Goal: Task Accomplishment & Management: Manage account settings

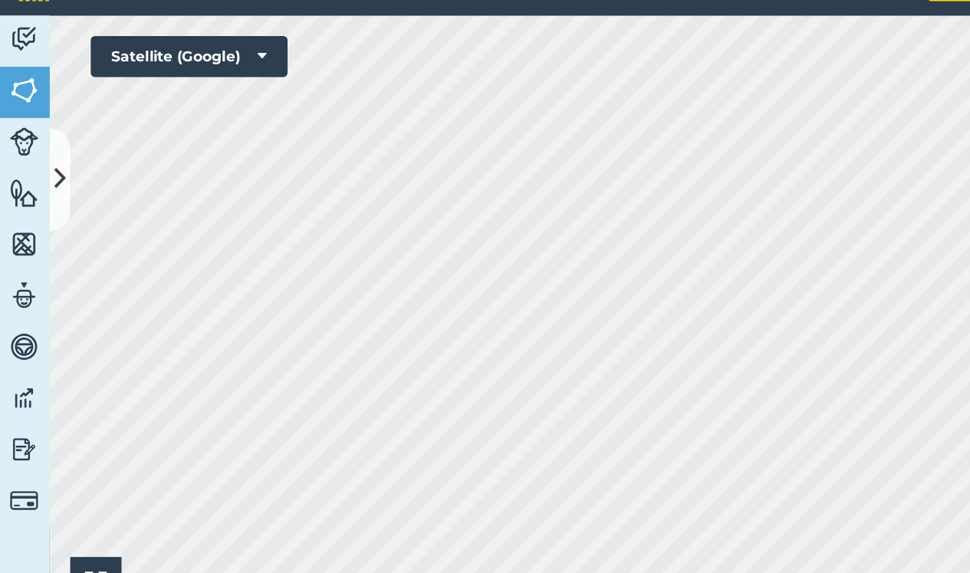
click at [25, 91] on img at bounding box center [18, 102] width 21 height 23
click at [47, 155] on icon at bounding box center [46, 168] width 8 height 27
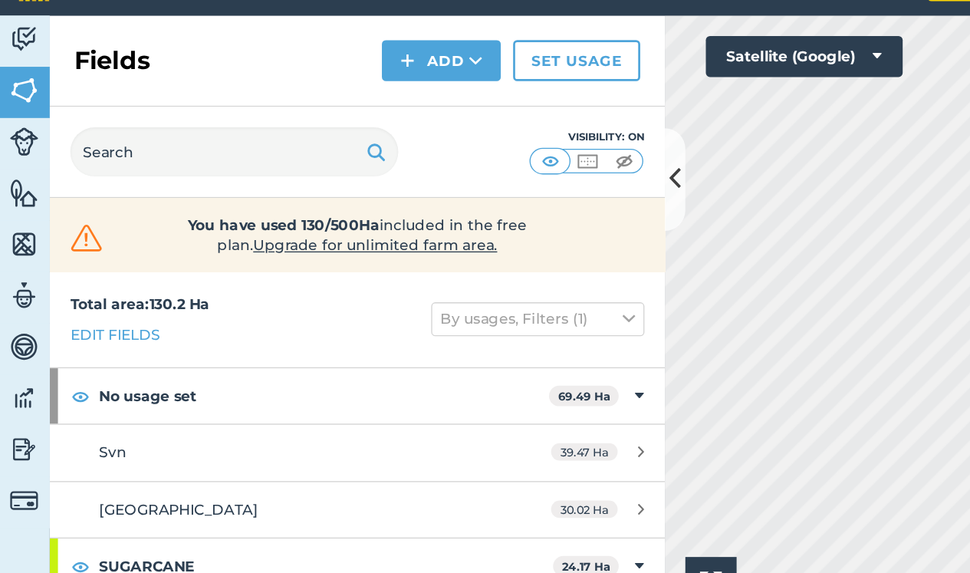
click at [77, 276] on link "Edit fields" at bounding box center [88, 284] width 68 height 17
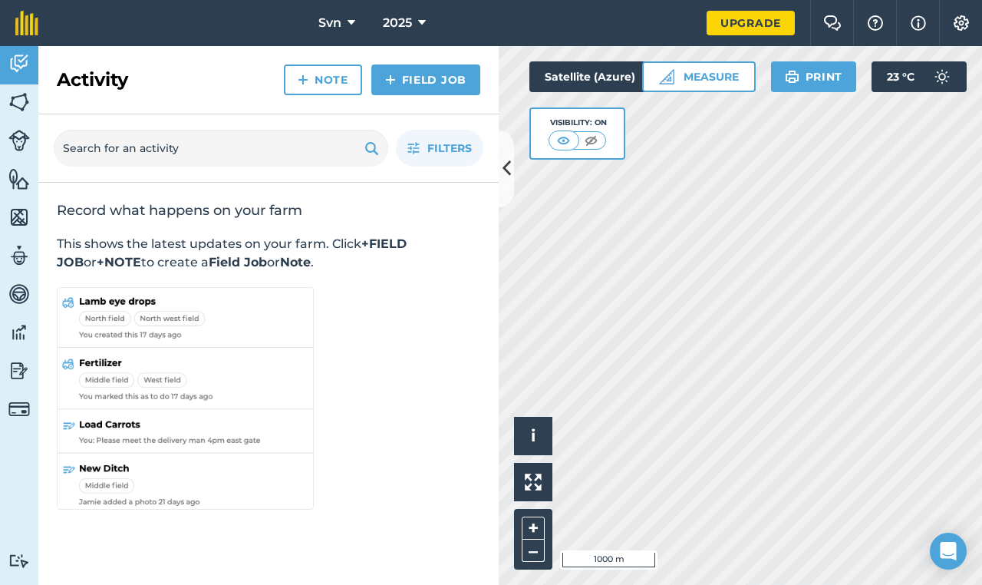
click at [509, 182] on button at bounding box center [506, 168] width 15 height 77
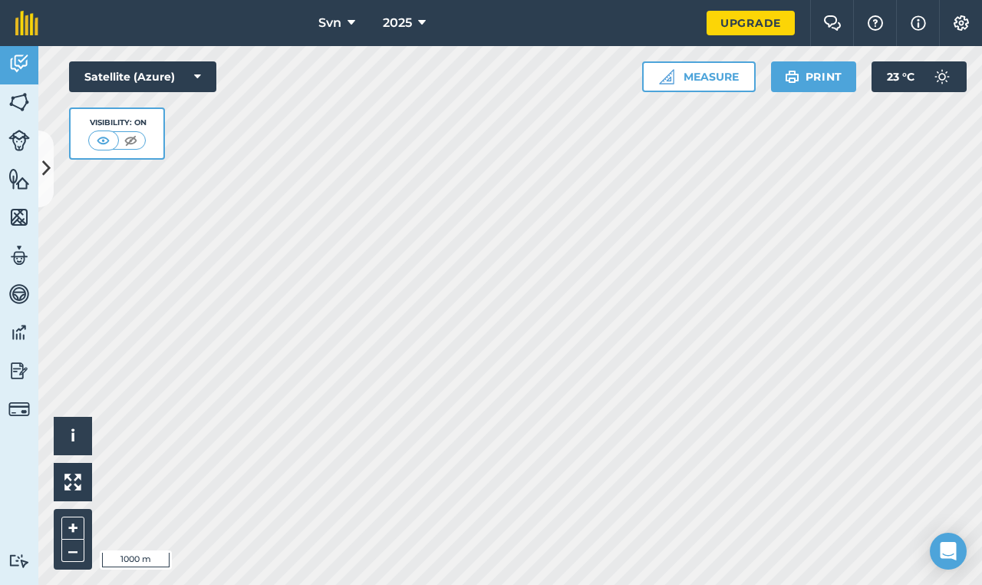
click at [695, 80] on button "Measure" at bounding box center [699, 76] width 114 height 31
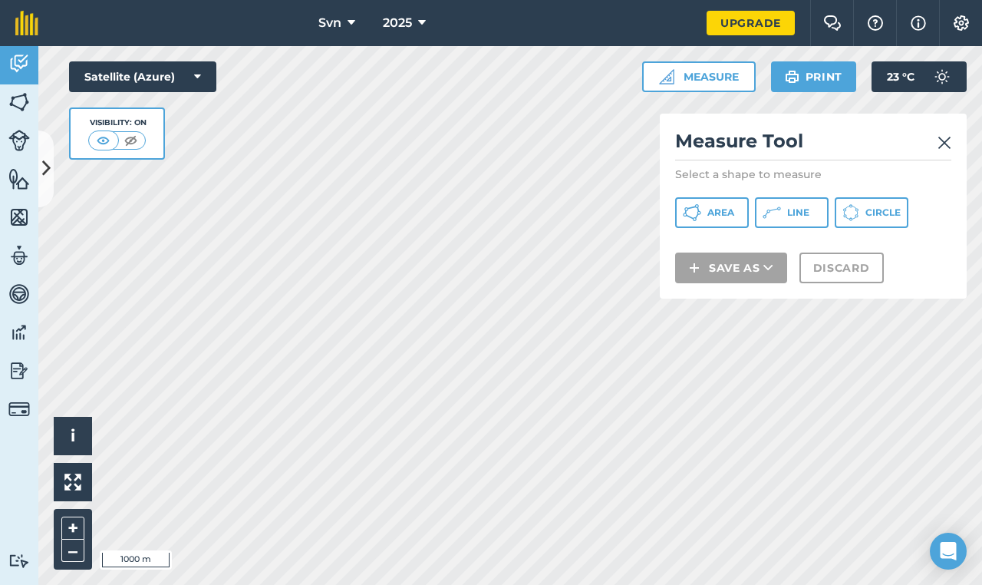
click at [941, 143] on img at bounding box center [944, 142] width 14 height 18
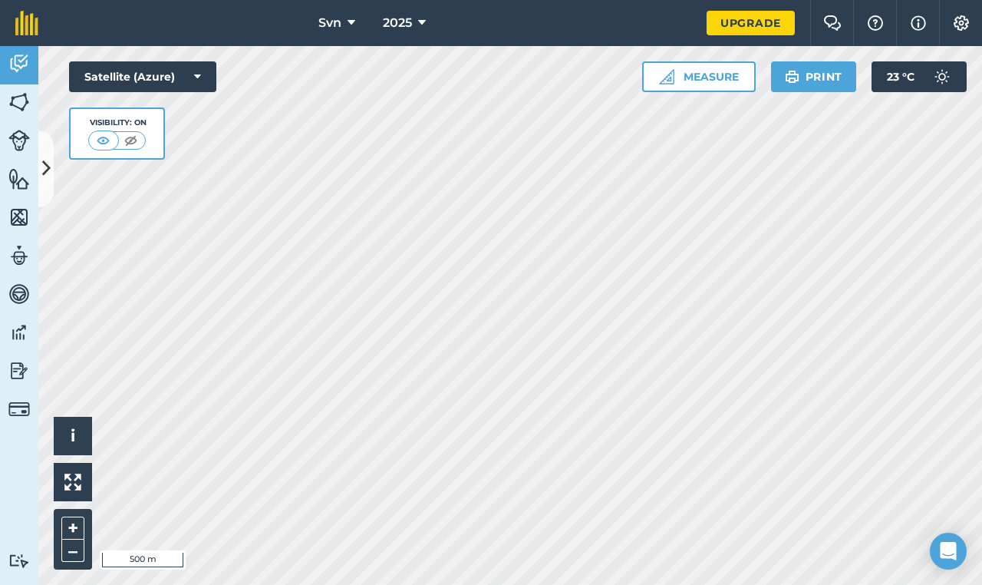
click at [641, 68] on div "Hello i © 2025 TomTom, Microsoft 500 m + – Satellite (Azure) Visibility: On Mea…" at bounding box center [510, 315] width 944 height 539
click at [711, 75] on button "Measure" at bounding box center [699, 76] width 114 height 31
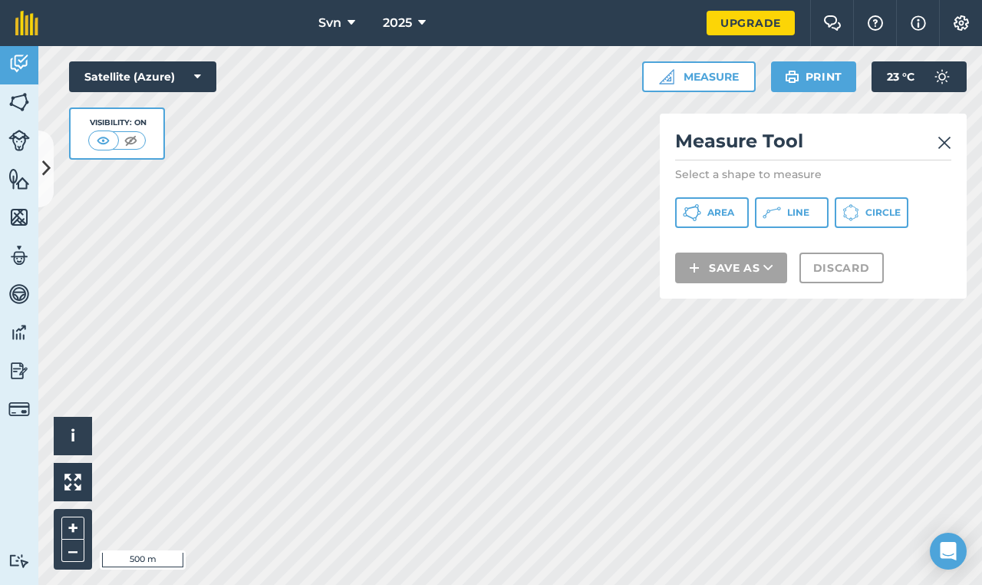
click at [724, 216] on span "Area" at bounding box center [720, 212] width 27 height 12
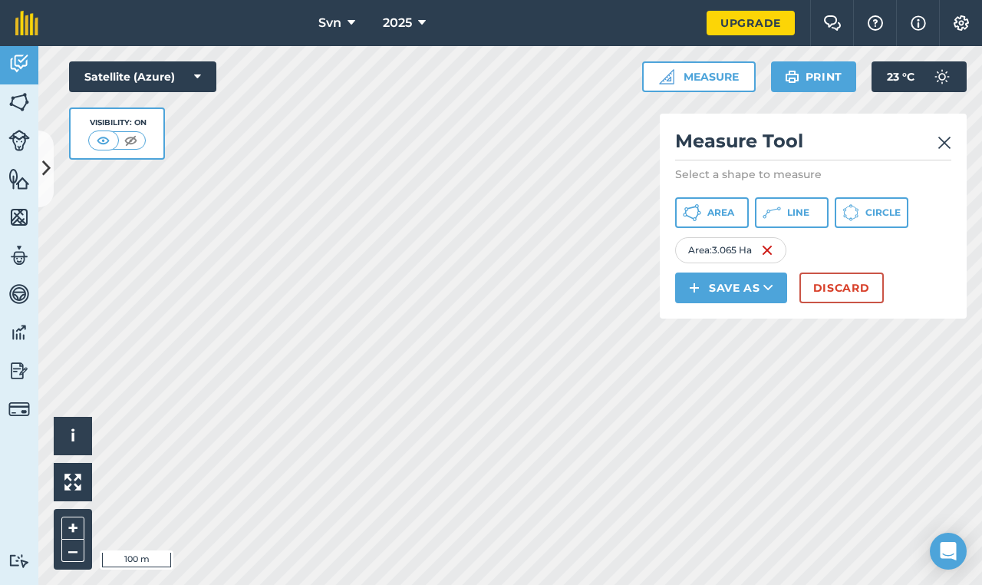
click at [741, 212] on button "Area" at bounding box center [712, 212] width 74 height 31
click at [727, 209] on span "Area" at bounding box center [720, 212] width 27 height 12
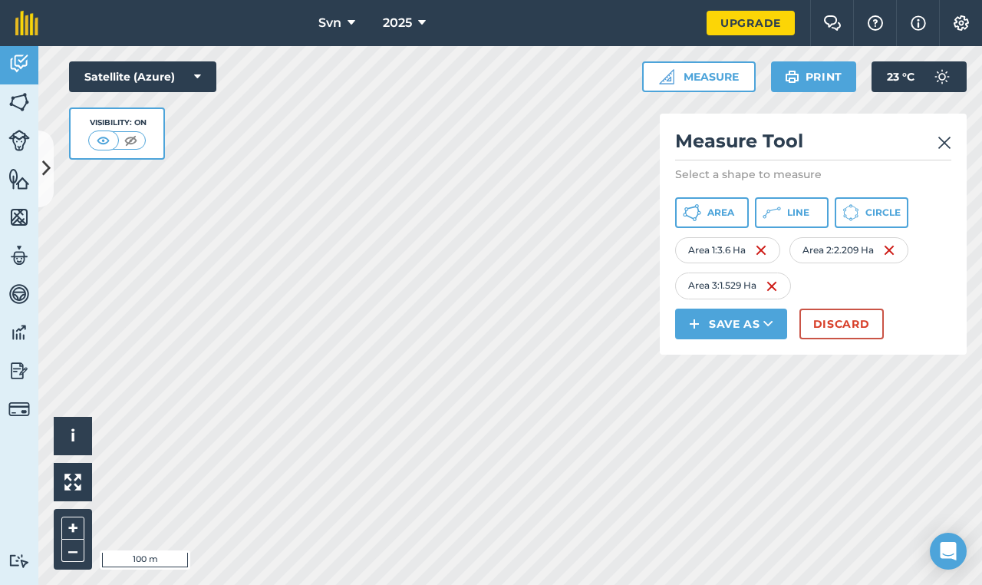
click at [848, 324] on button "Discard" at bounding box center [841, 323] width 84 height 31
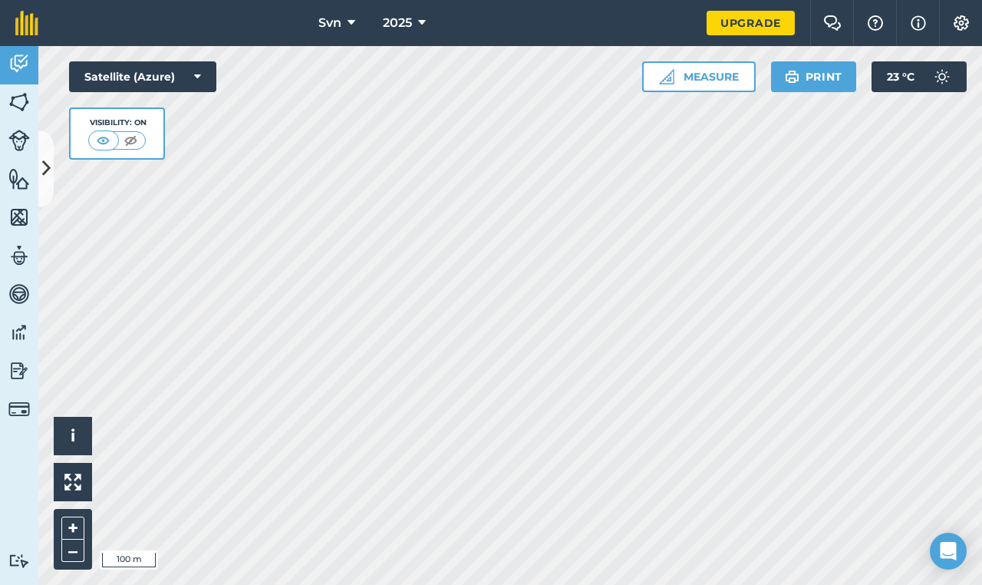
click at [678, 70] on button "Measure" at bounding box center [699, 76] width 114 height 31
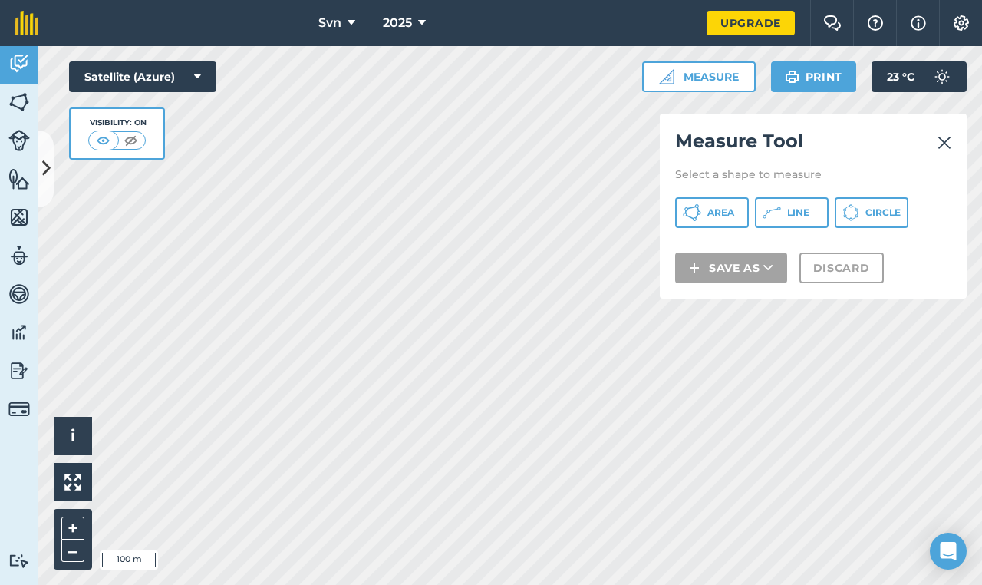
click at [716, 217] on span "Area" at bounding box center [720, 212] width 27 height 12
click at [944, 144] on img at bounding box center [944, 142] width 14 height 18
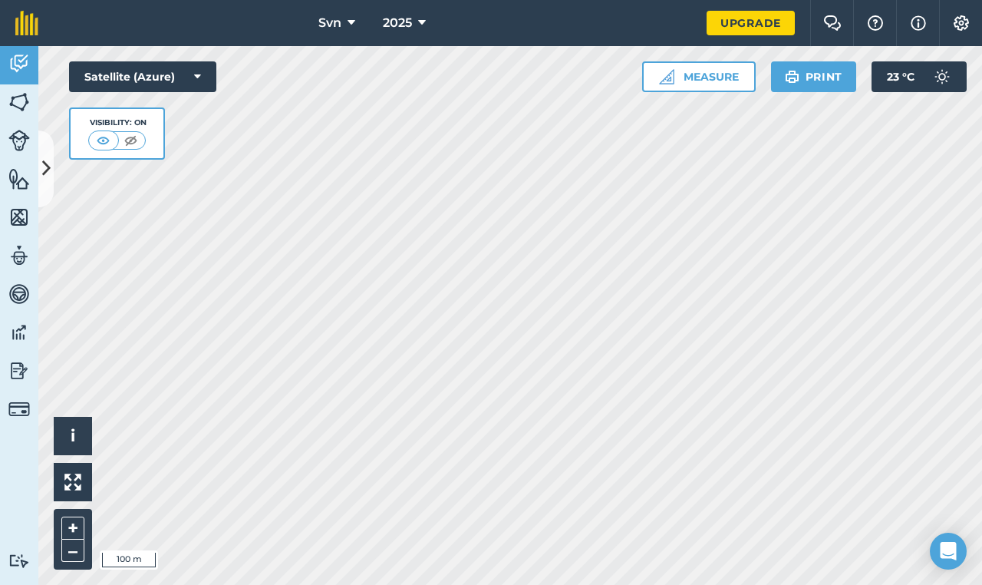
click at [680, 74] on button "Measure" at bounding box center [699, 76] width 114 height 31
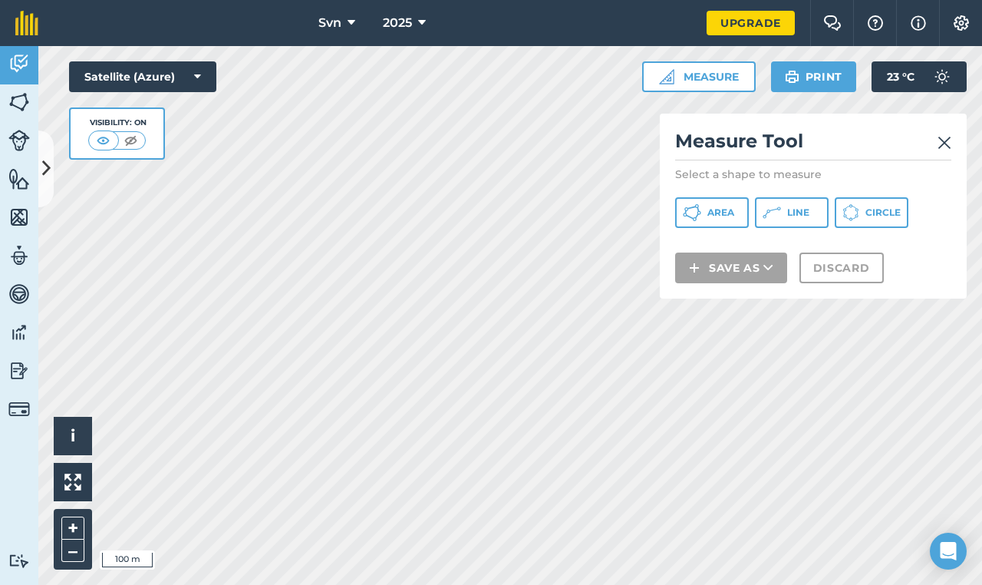
click at [713, 211] on span "Area" at bounding box center [720, 212] width 27 height 12
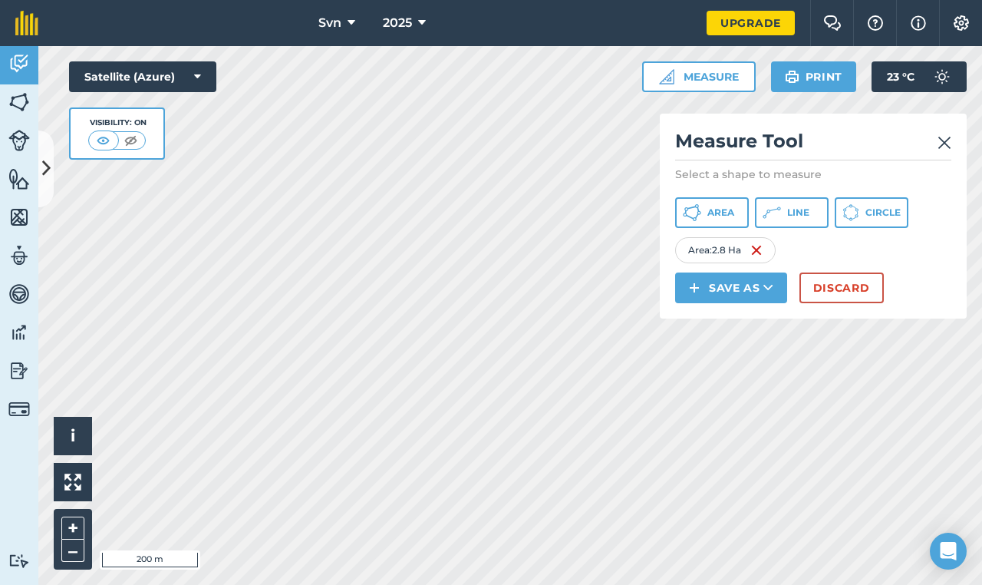
click at [724, 209] on span "Area" at bounding box center [720, 212] width 27 height 12
click at [762, 249] on img at bounding box center [762, 250] width 12 height 18
click at [835, 288] on button "Discard" at bounding box center [841, 287] width 84 height 31
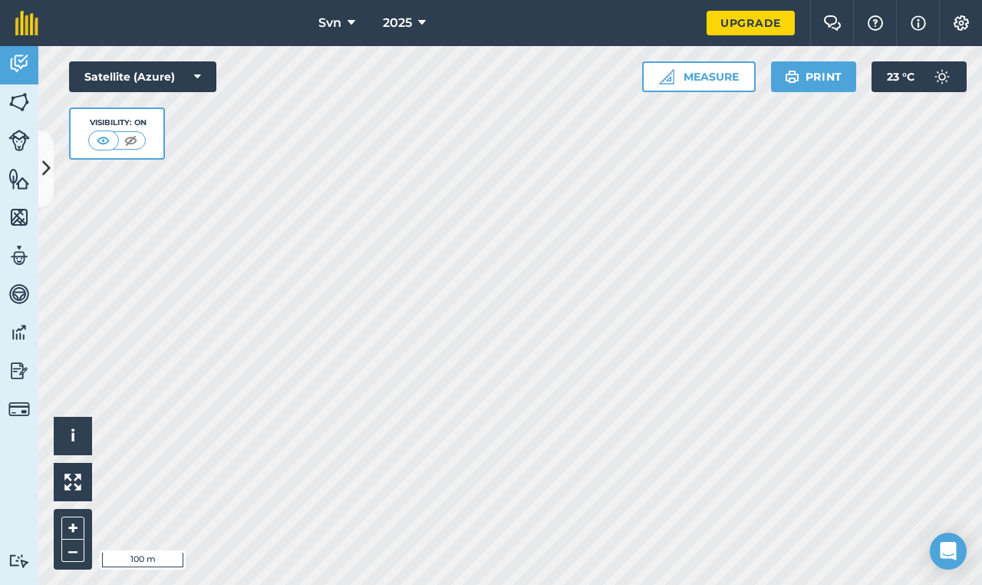
click at [44, 160] on icon at bounding box center [46, 168] width 8 height 27
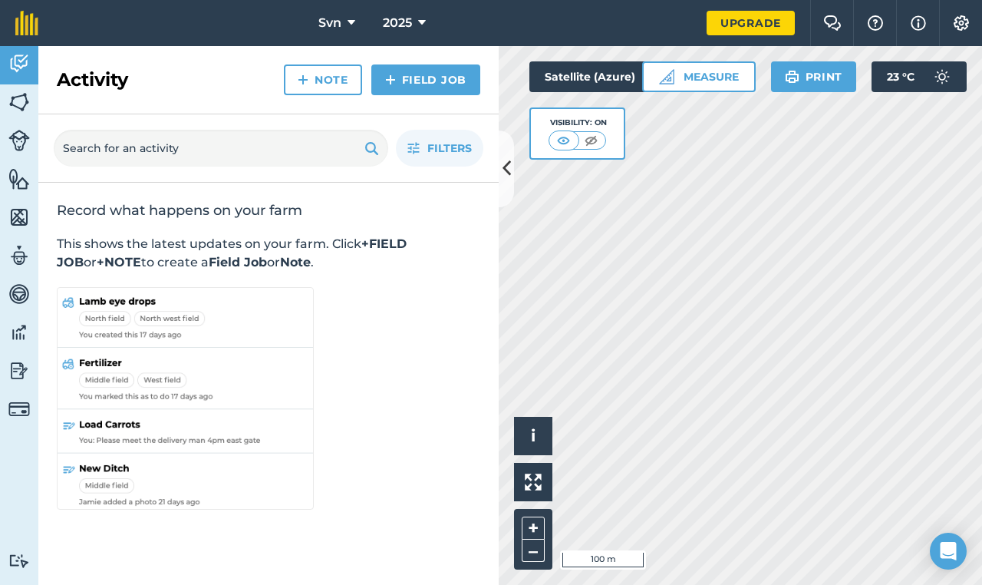
click at [509, 173] on icon at bounding box center [506, 168] width 8 height 27
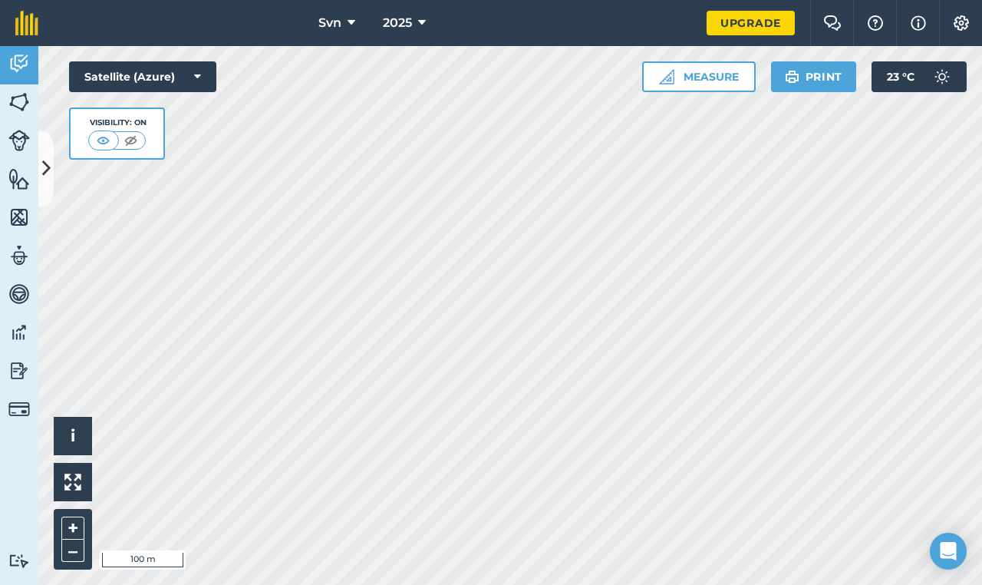
click at [46, 164] on icon at bounding box center [46, 168] width 8 height 27
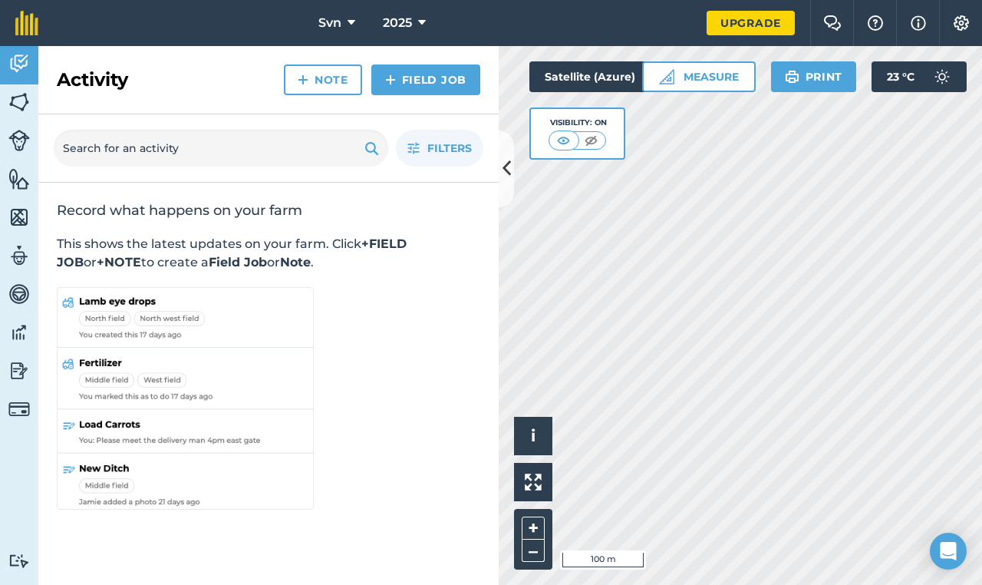
click at [15, 102] on img at bounding box center [18, 102] width 21 height 23
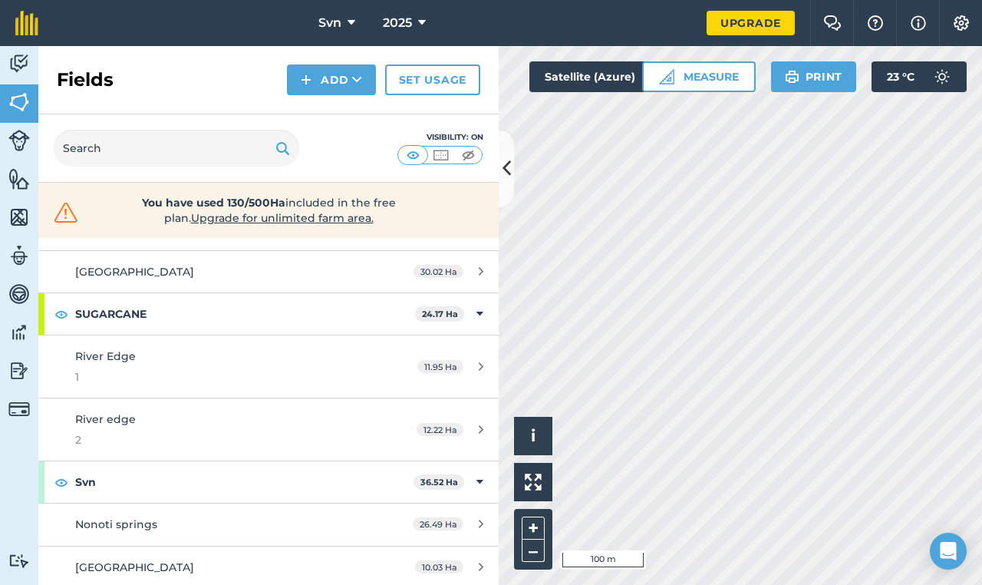
scroll to position [143, 0]
click at [149, 364] on div "River Edge 1" at bounding box center [219, 367] width 288 height 38
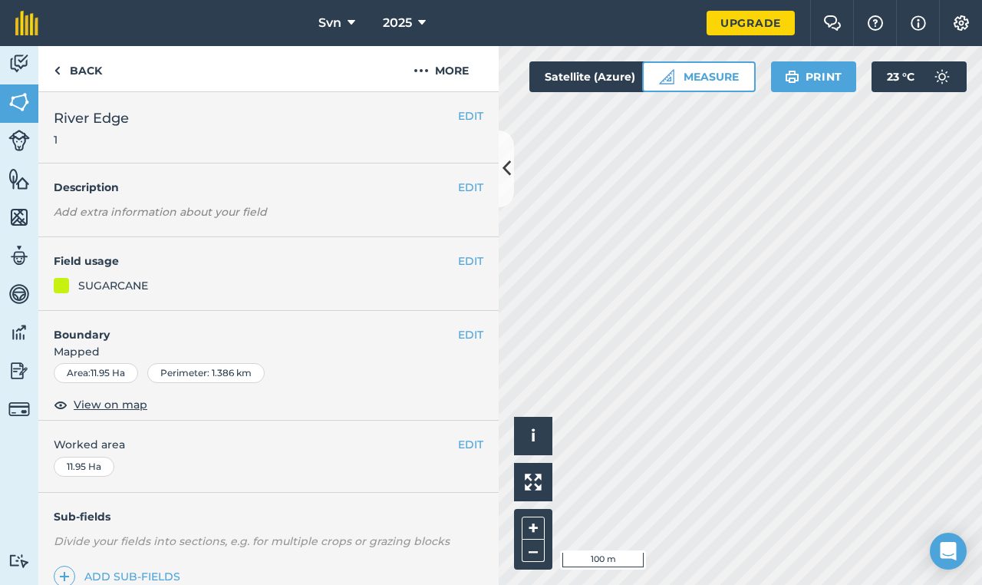
click at [458, 443] on button "EDIT" at bounding box center [470, 444] width 25 height 17
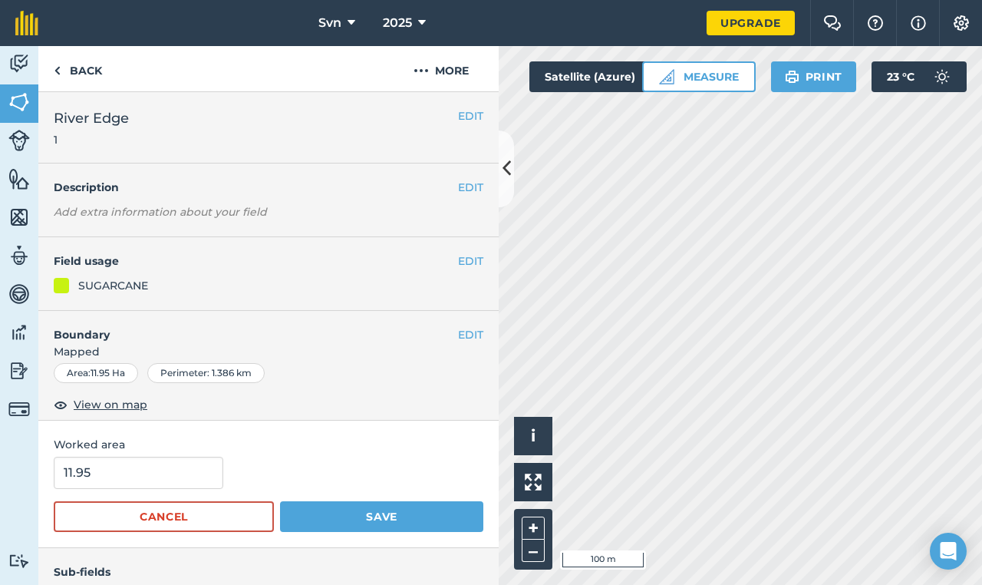
click at [460, 331] on button "EDIT" at bounding box center [470, 334] width 25 height 17
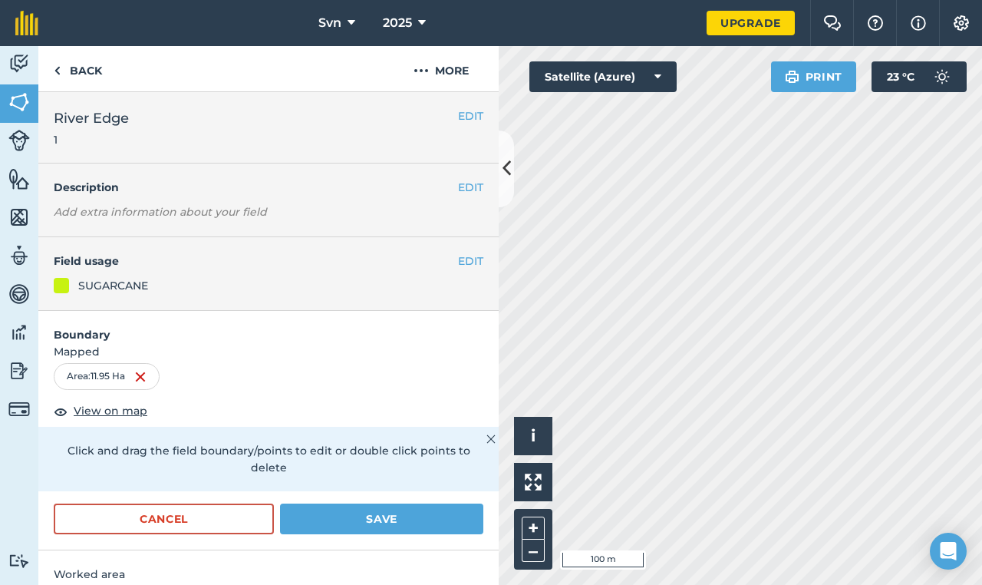
click at [506, 173] on icon at bounding box center [506, 168] width 8 height 27
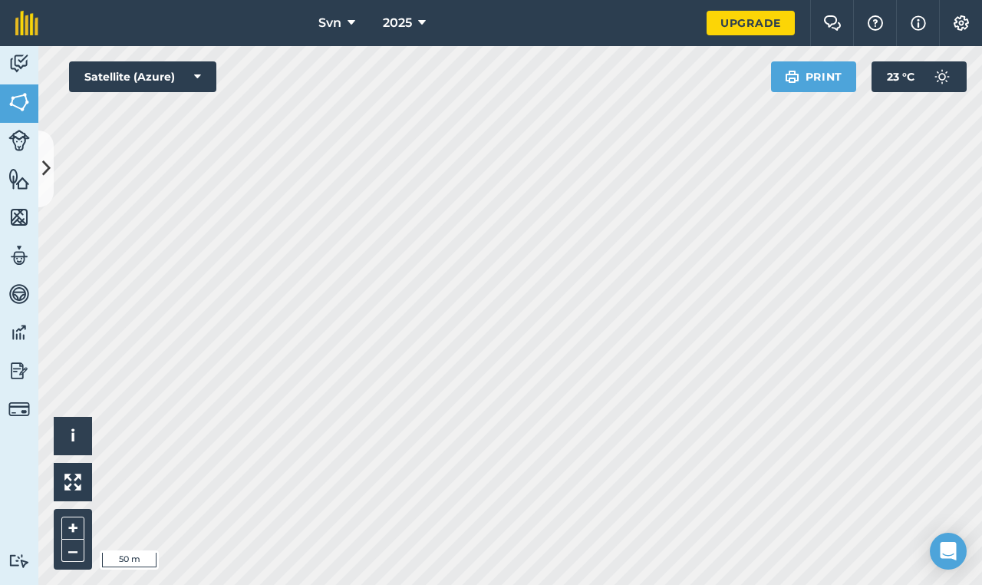
click at [48, 170] on icon at bounding box center [46, 168] width 8 height 27
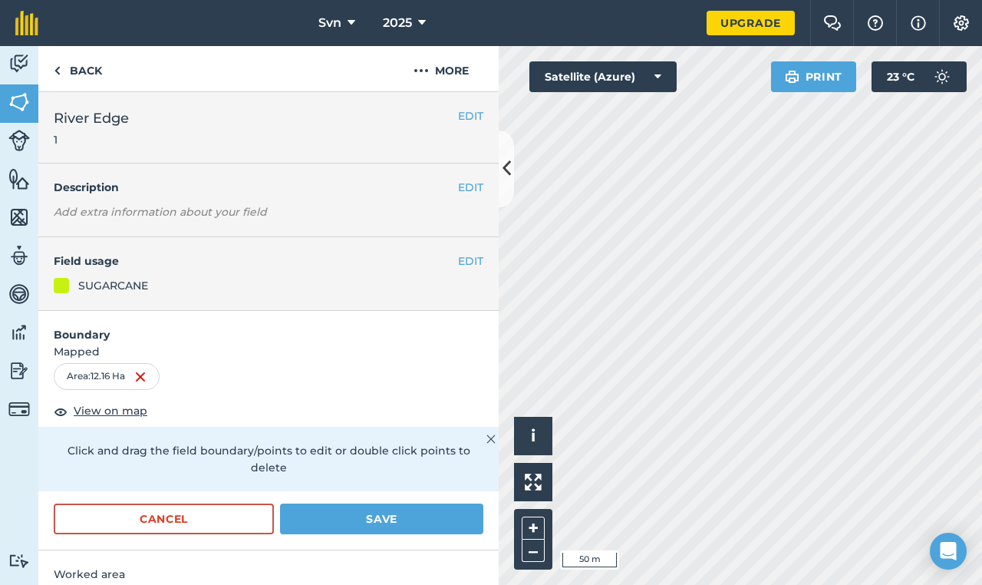
click at [376, 522] on button "Save" at bounding box center [381, 518] width 203 height 31
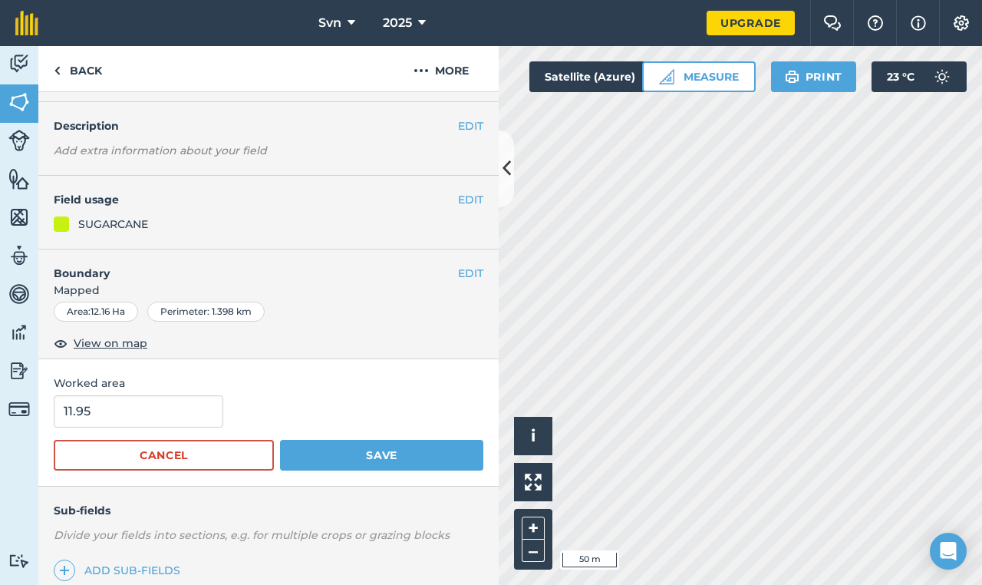
scroll to position [62, 0]
click at [381, 456] on button "Save" at bounding box center [381, 454] width 203 height 31
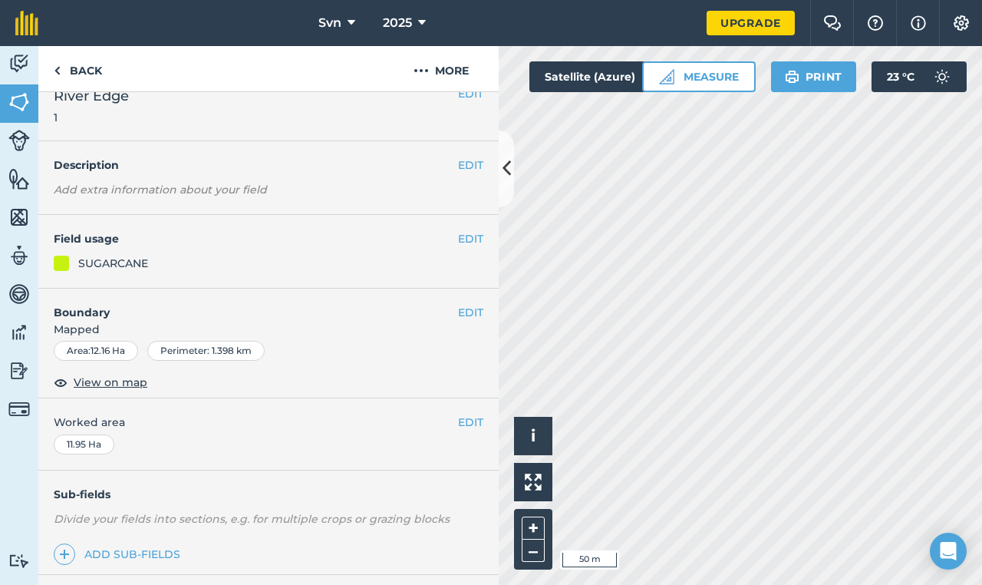
scroll to position [25, 0]
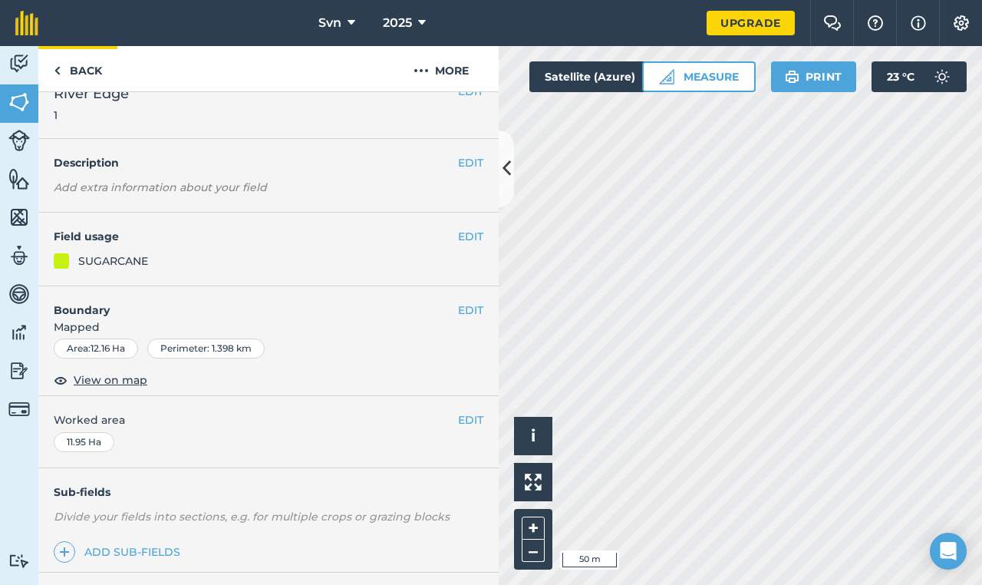
click at [54, 73] on img at bounding box center [57, 70] width 7 height 18
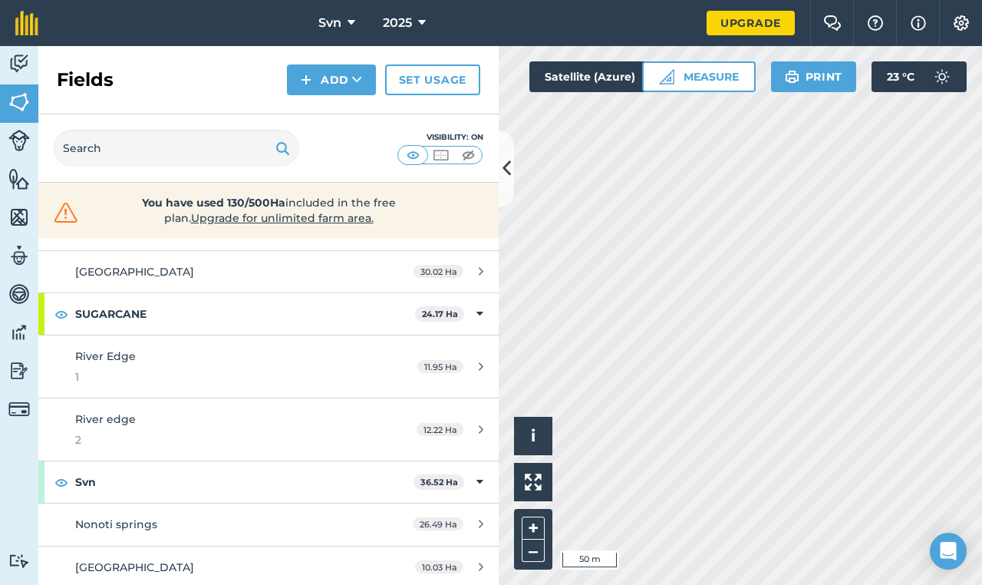
scroll to position [143, 0]
click at [107, 415] on span "River edge" at bounding box center [105, 420] width 61 height 14
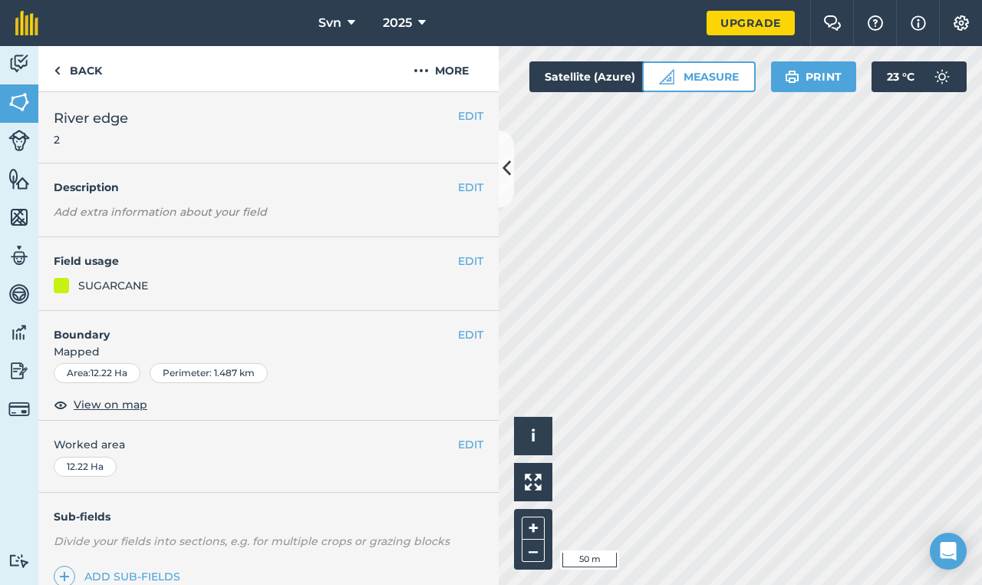
click at [462, 334] on button "EDIT" at bounding box center [470, 334] width 25 height 17
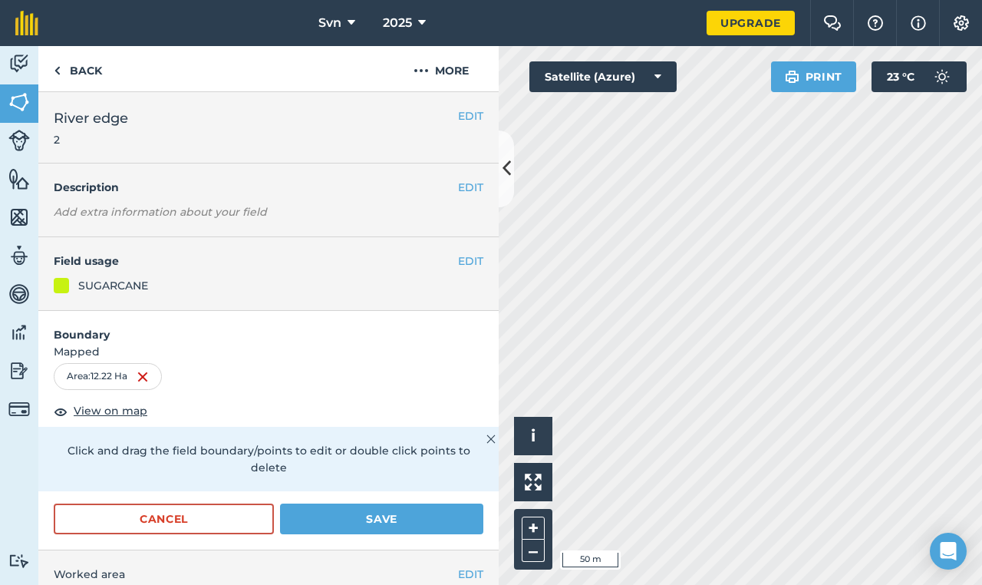
click at [506, 168] on icon at bounding box center [506, 168] width 8 height 27
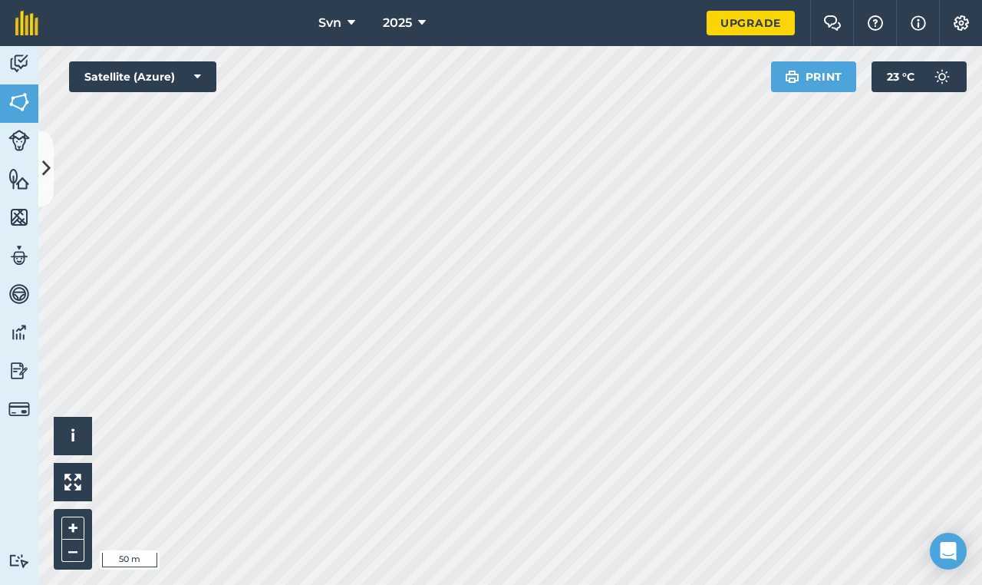
click at [616, 31] on div "Svn 2025 Upgrade Farm Chat Help Info Settings Map printing is not available on …" at bounding box center [491, 292] width 982 height 585
click at [51, 169] on button at bounding box center [45, 168] width 15 height 77
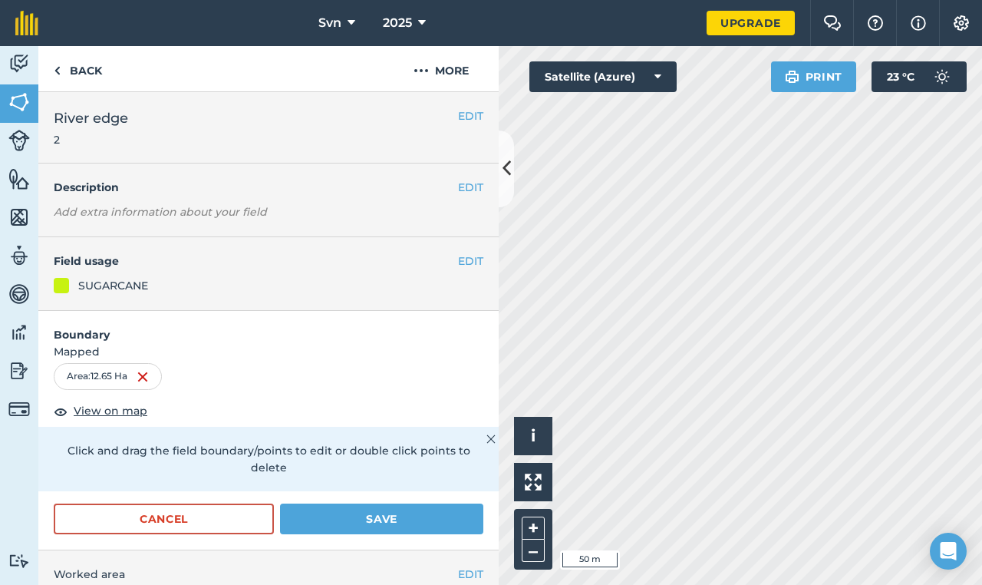
click at [377, 523] on button "Save" at bounding box center [381, 518] width 203 height 31
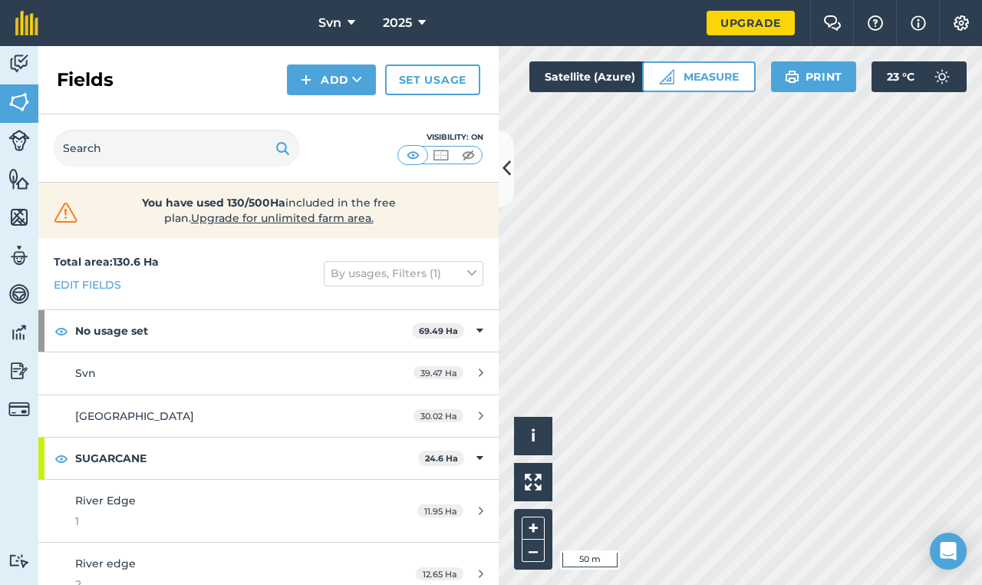
click at [504, 188] on button at bounding box center [506, 168] width 15 height 77
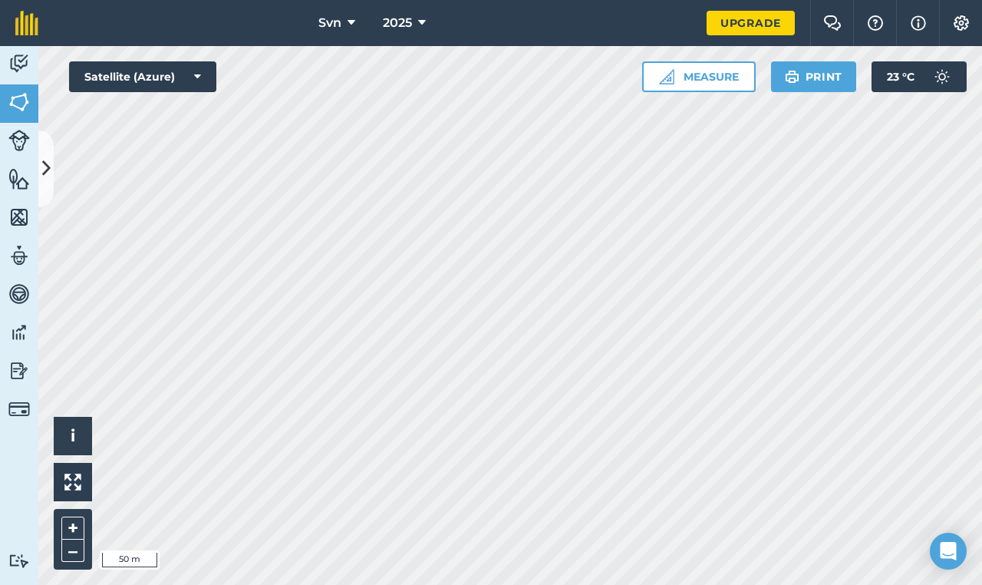
click at [50, 174] on icon at bounding box center [46, 168] width 8 height 27
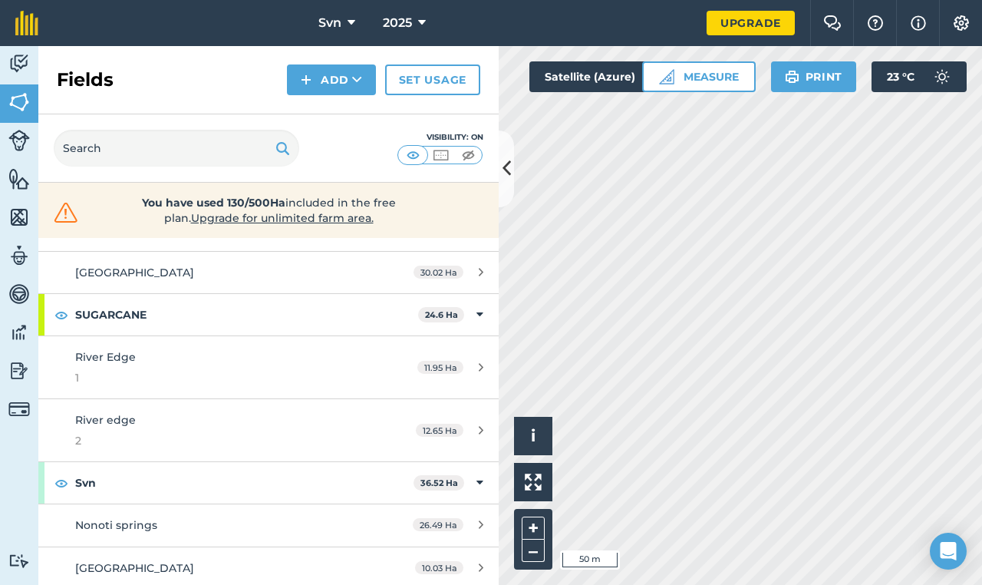
scroll to position [120, 0]
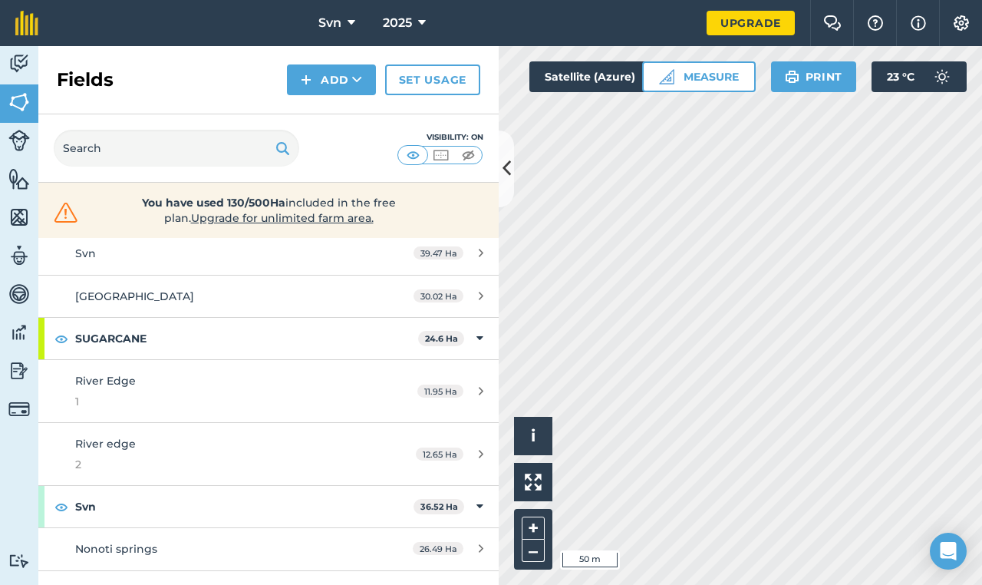
click at [166, 375] on div "River Edge 1" at bounding box center [219, 391] width 288 height 38
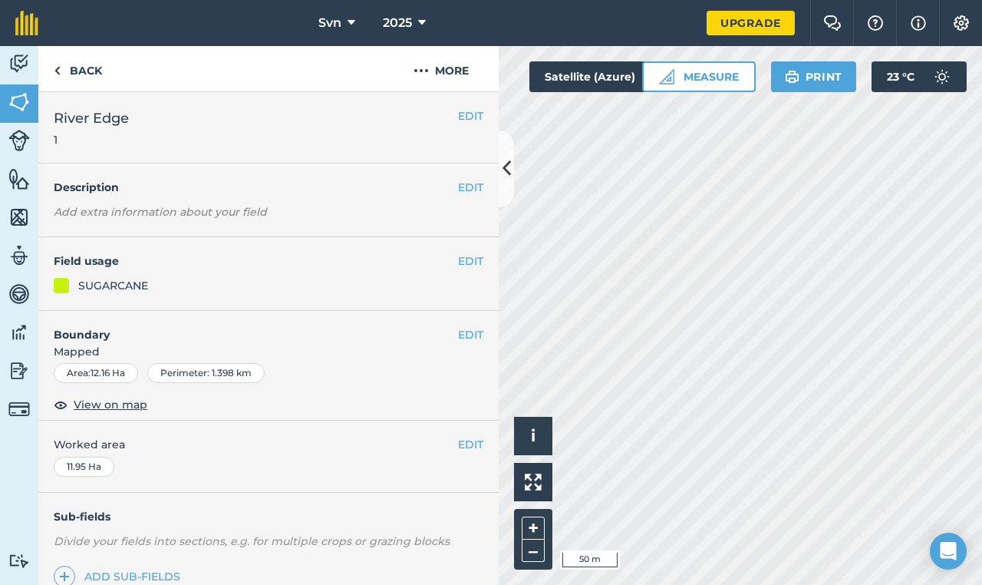
click at [63, 284] on div at bounding box center [61, 285] width 15 height 15
click at [462, 259] on button "EDIT" at bounding box center [470, 260] width 25 height 17
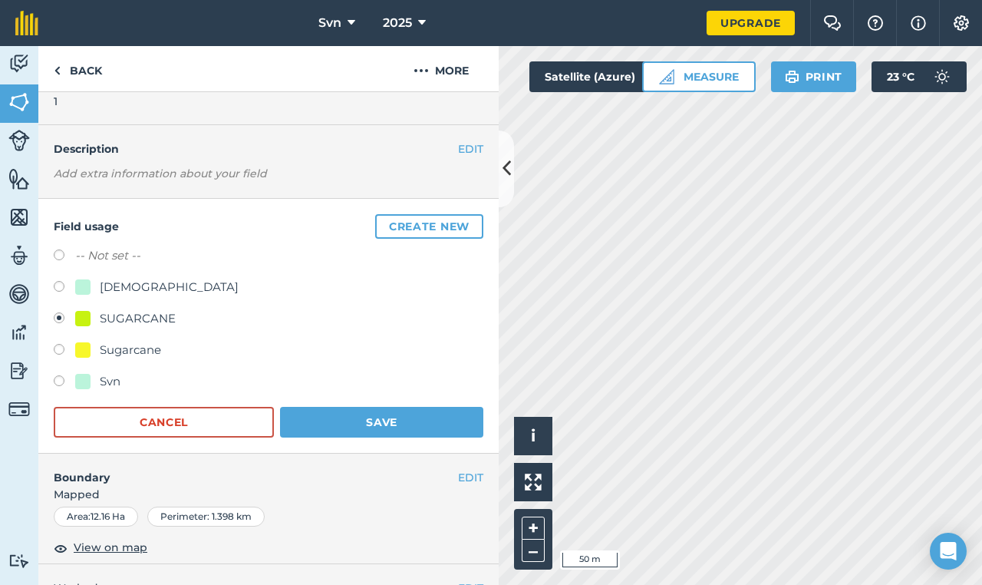
scroll to position [50, 0]
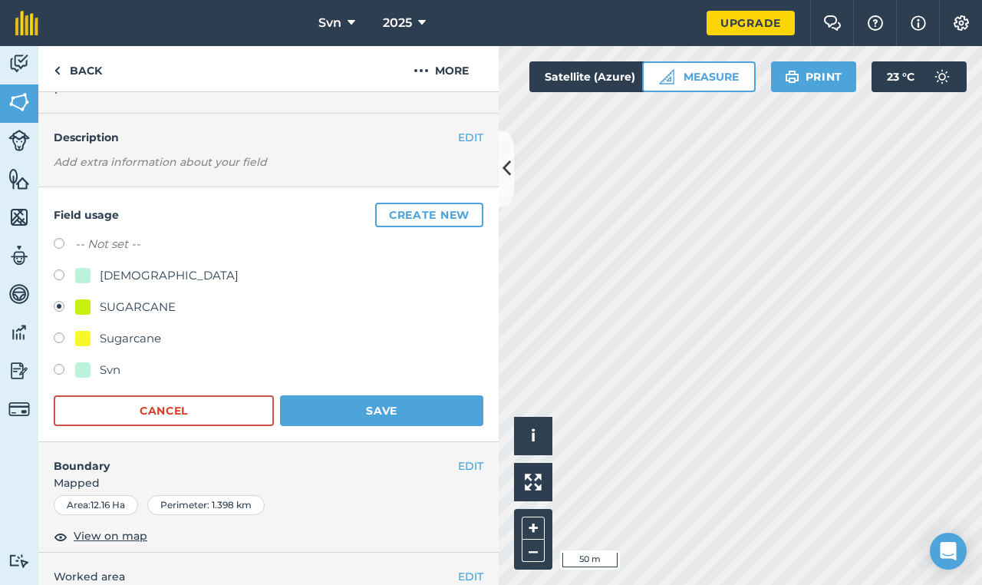
click at [82, 308] on div at bounding box center [82, 306] width 15 height 15
click at [210, 411] on button "Cancel" at bounding box center [164, 410] width 220 height 31
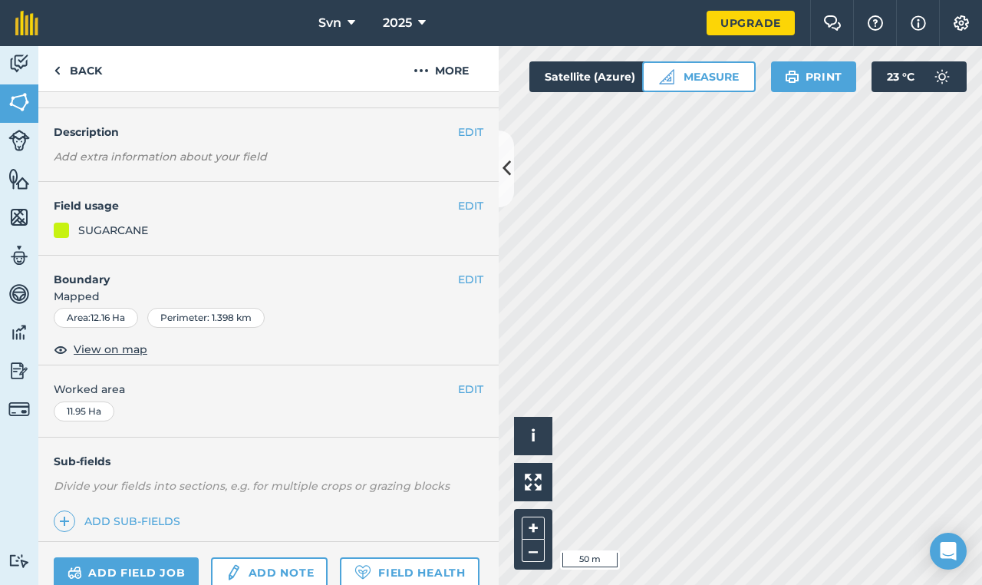
scroll to position [0, 0]
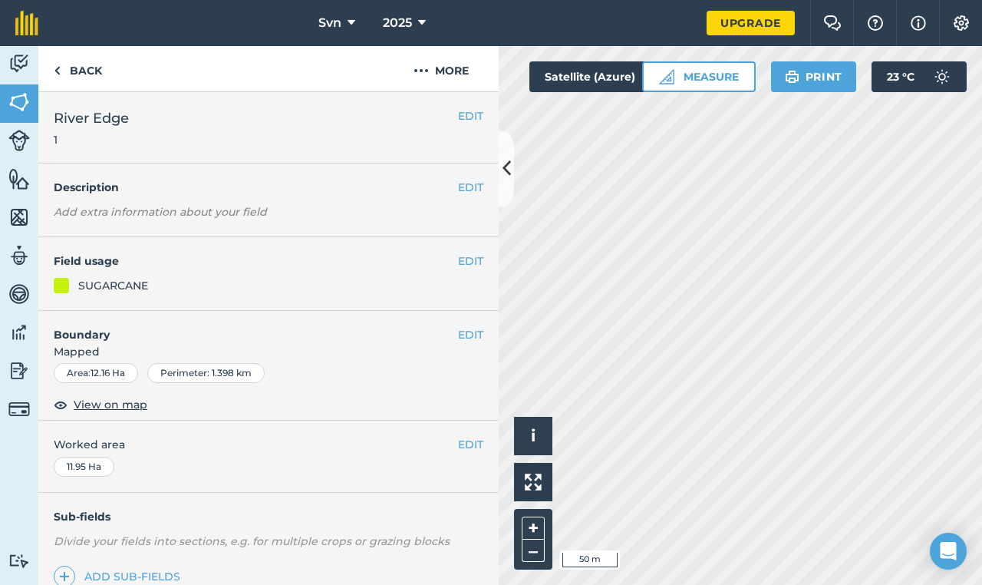
click at [61, 278] on div at bounding box center [61, 285] width 15 height 15
click at [458, 259] on button "EDIT" at bounding box center [470, 260] width 25 height 17
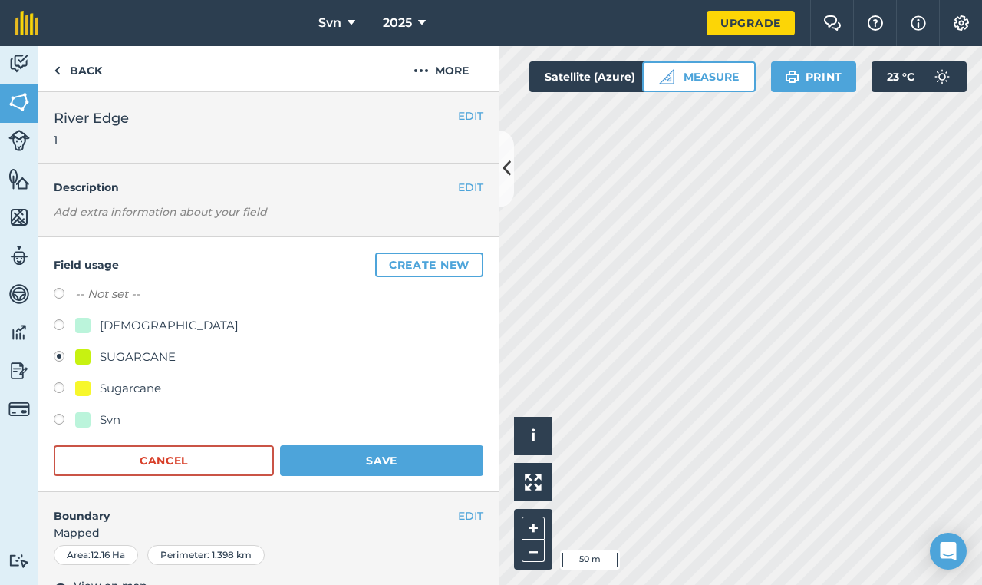
click at [149, 351] on div "SUGARCANE" at bounding box center [138, 357] width 76 height 18
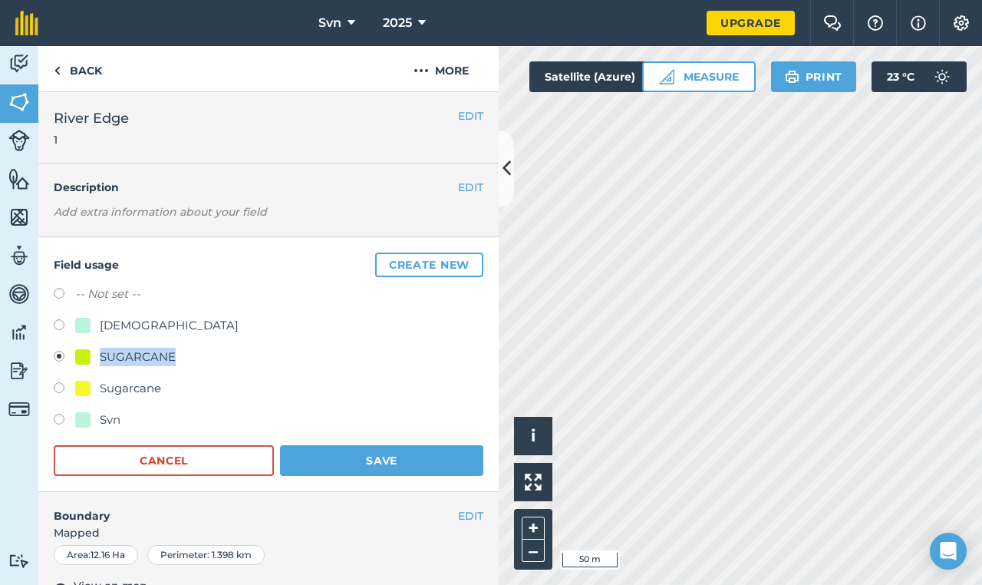
click at [86, 355] on div at bounding box center [82, 356] width 15 height 15
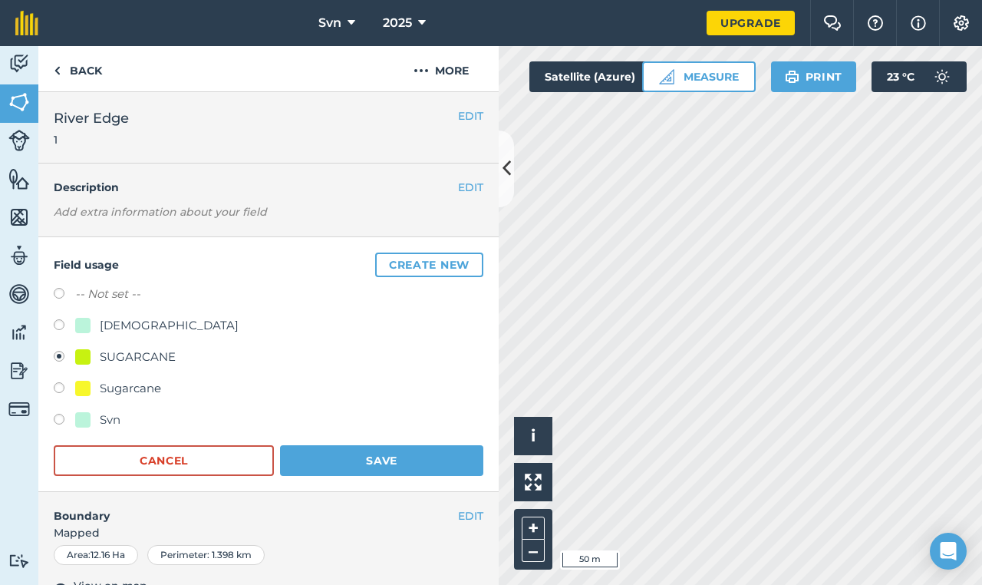
click at [86, 355] on div at bounding box center [82, 356] width 15 height 15
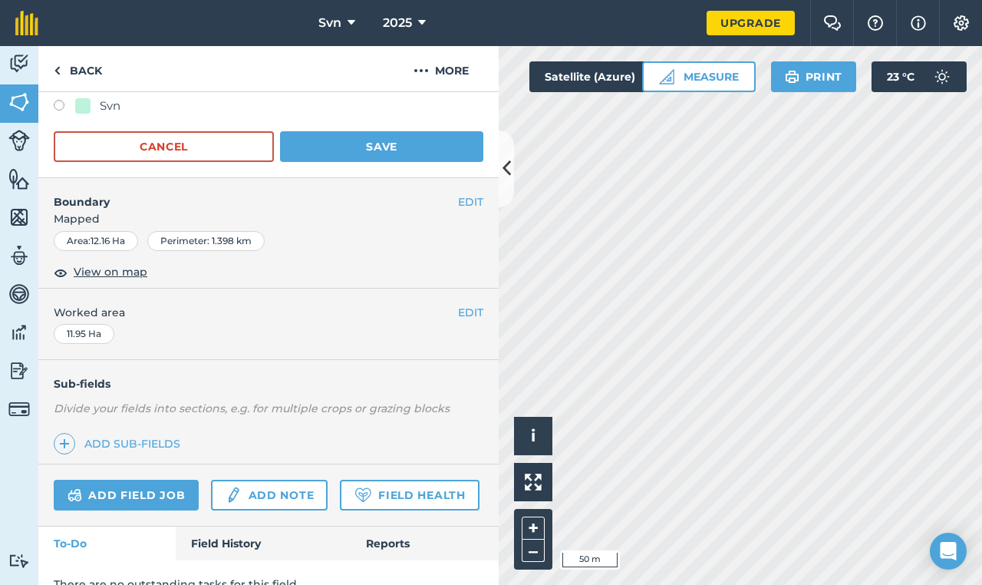
scroll to position [318, 0]
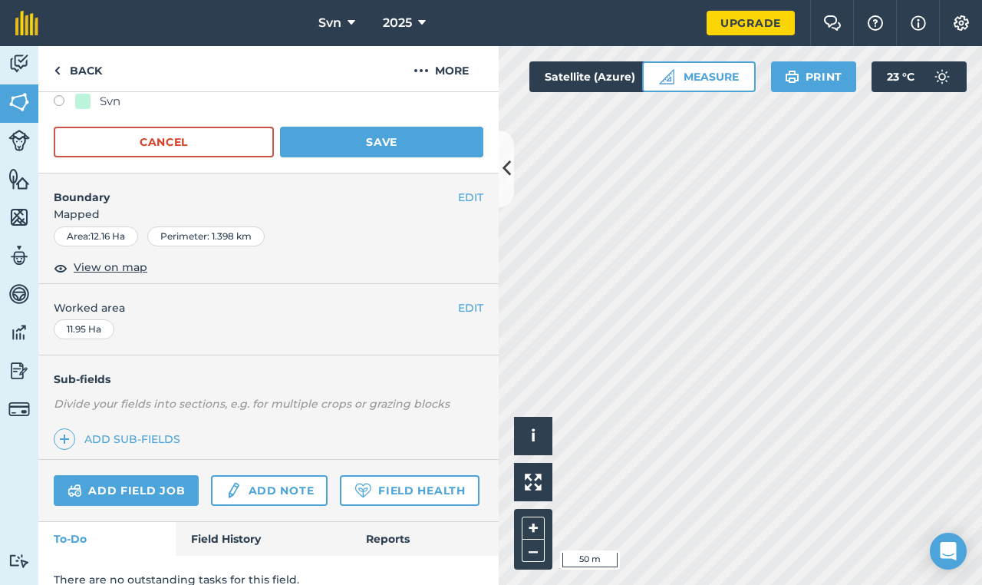
click at [20, 143] on img at bounding box center [18, 140] width 21 height 21
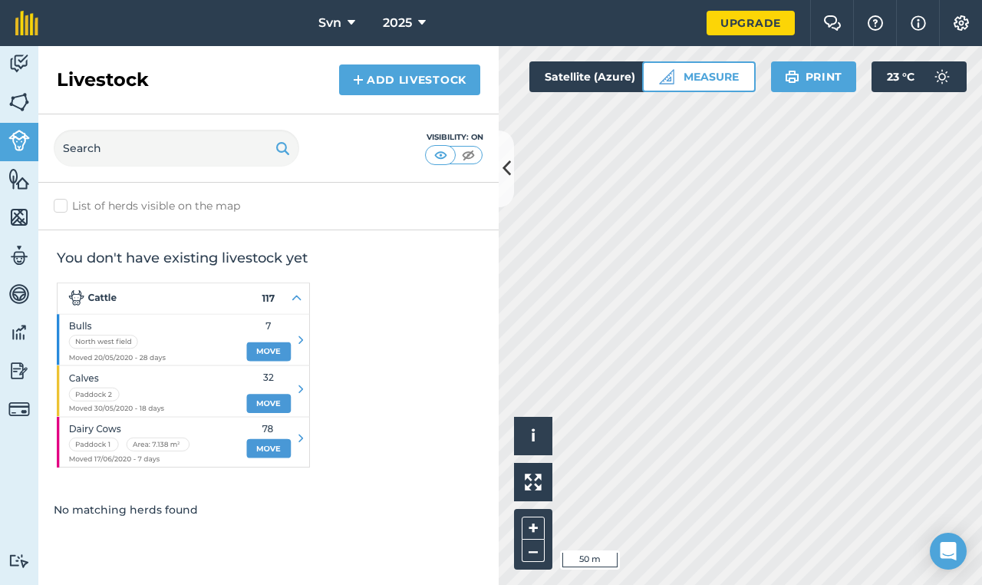
click at [20, 183] on img at bounding box center [18, 178] width 21 height 23
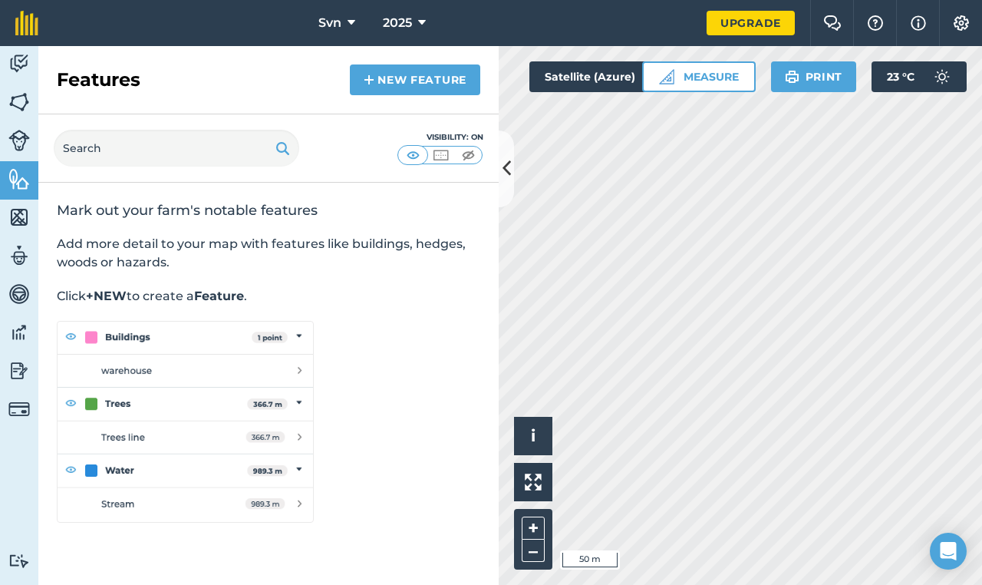
click at [17, 207] on img at bounding box center [18, 217] width 21 height 23
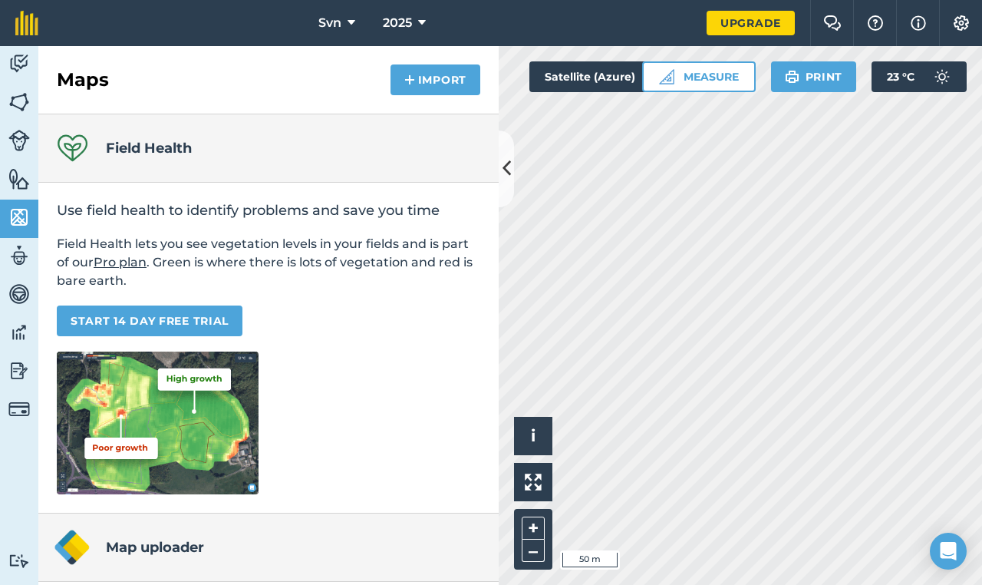
click at [21, 258] on img at bounding box center [18, 255] width 21 height 23
select select "MEMBER"
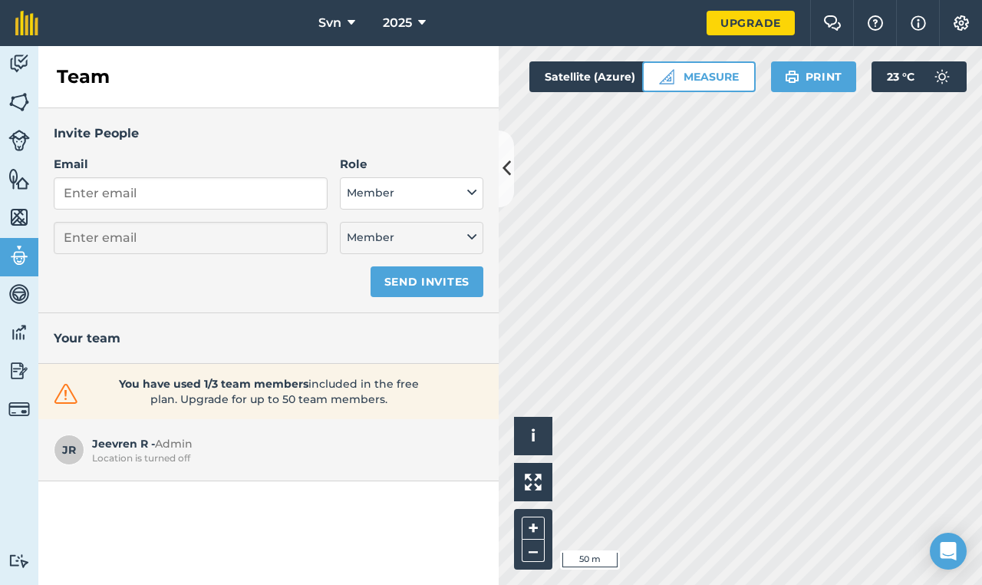
click at [18, 288] on img at bounding box center [18, 293] width 21 height 23
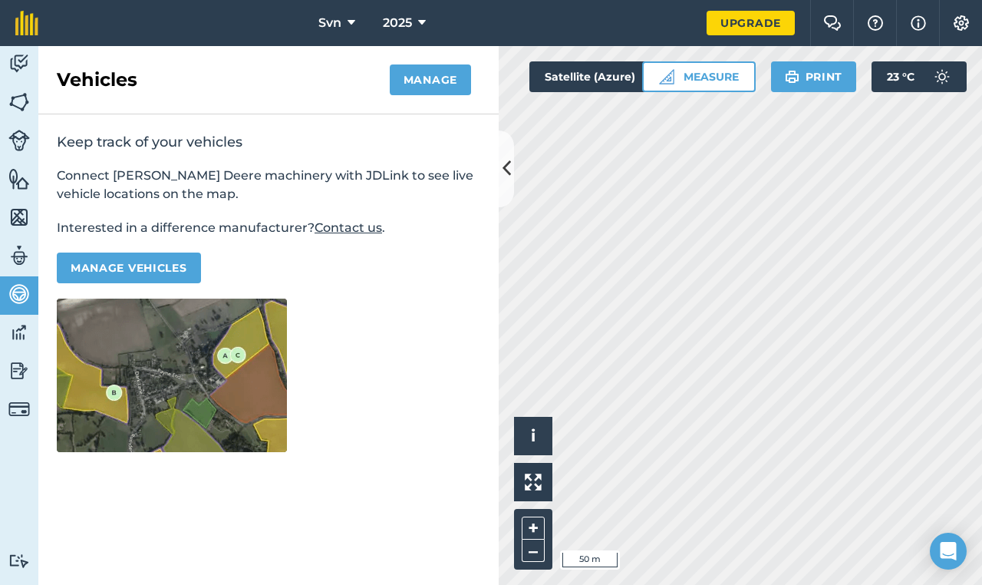
click at [22, 332] on img at bounding box center [18, 332] width 21 height 23
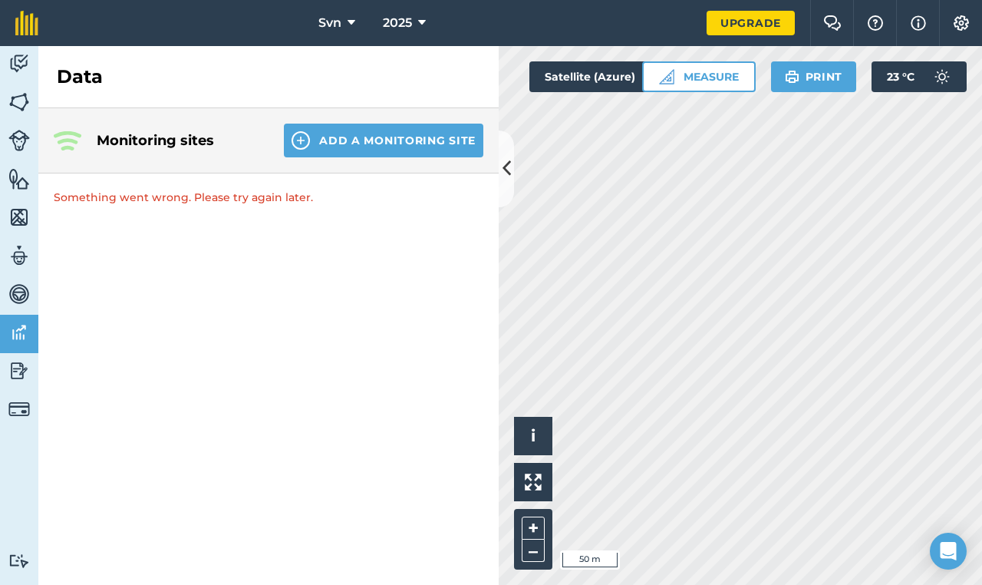
click at [17, 371] on img at bounding box center [18, 370] width 21 height 23
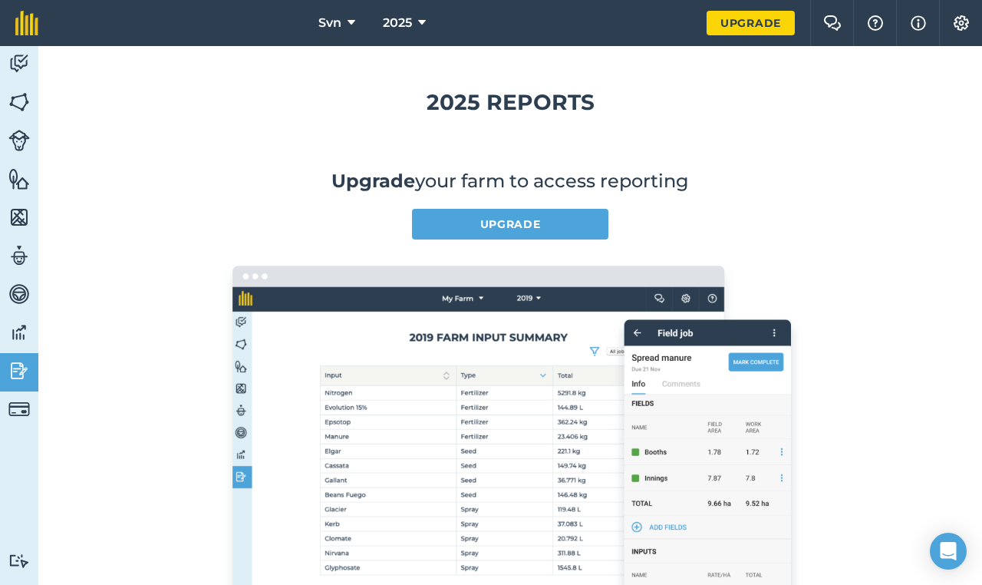
click at [15, 410] on img at bounding box center [18, 408] width 21 height 21
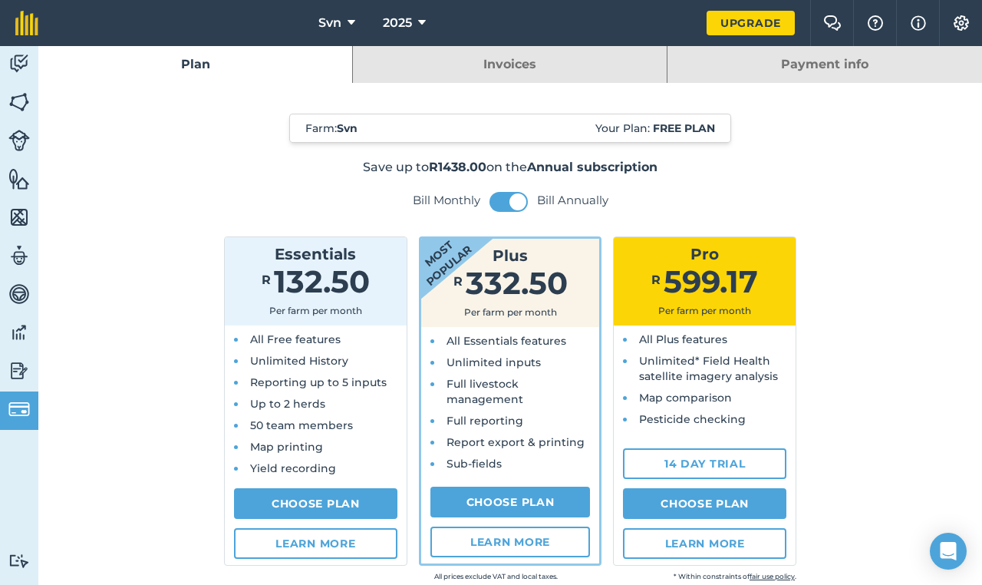
click at [18, 59] on img at bounding box center [18, 63] width 21 height 23
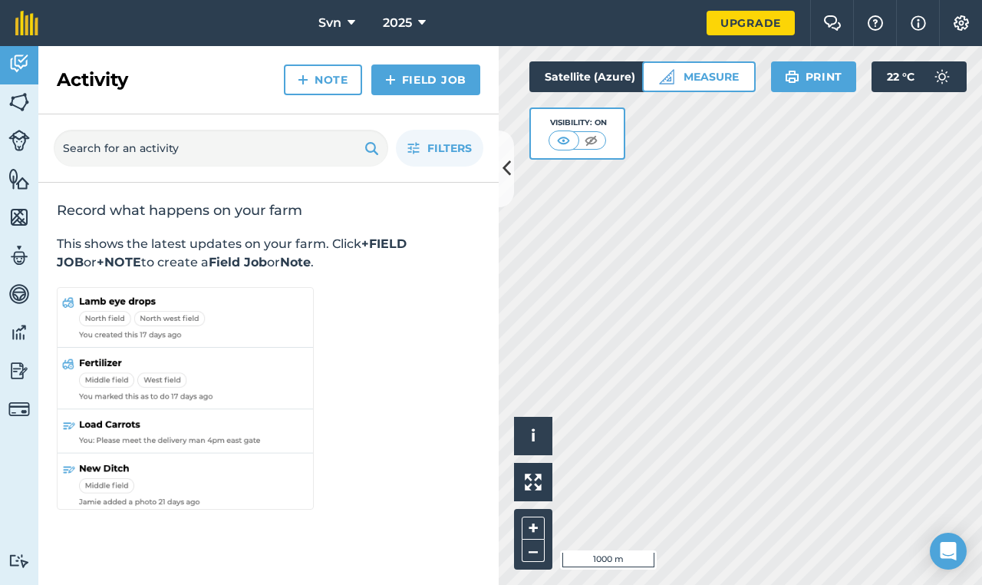
click at [19, 106] on img at bounding box center [18, 102] width 21 height 23
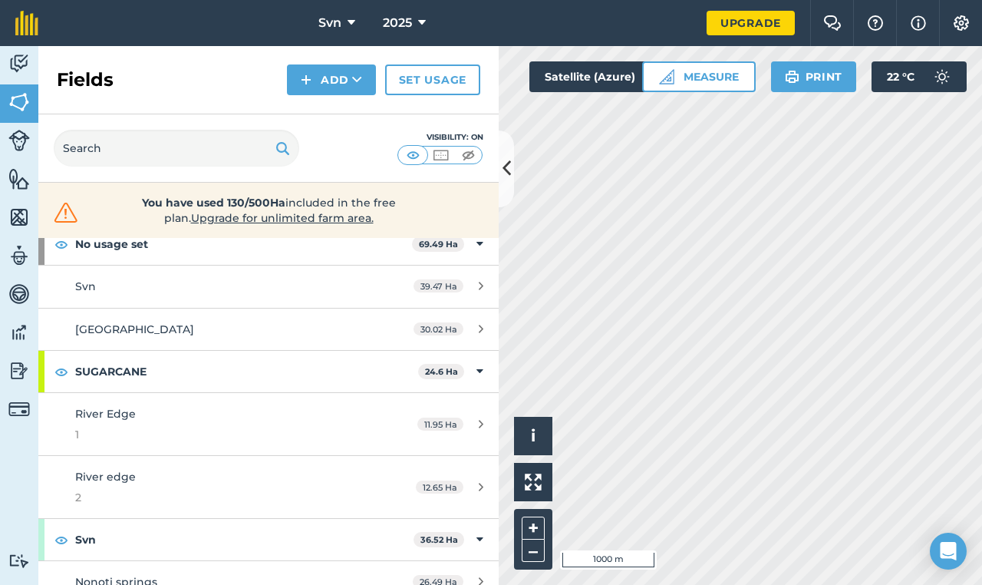
scroll to position [73, 0]
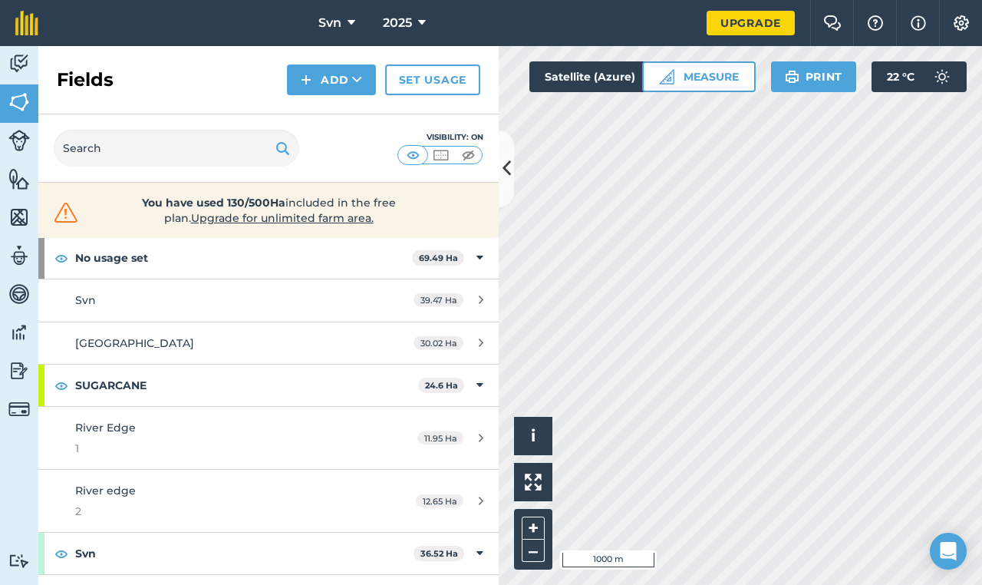
click at [330, 305] on div "Svn" at bounding box center [219, 300] width 288 height 17
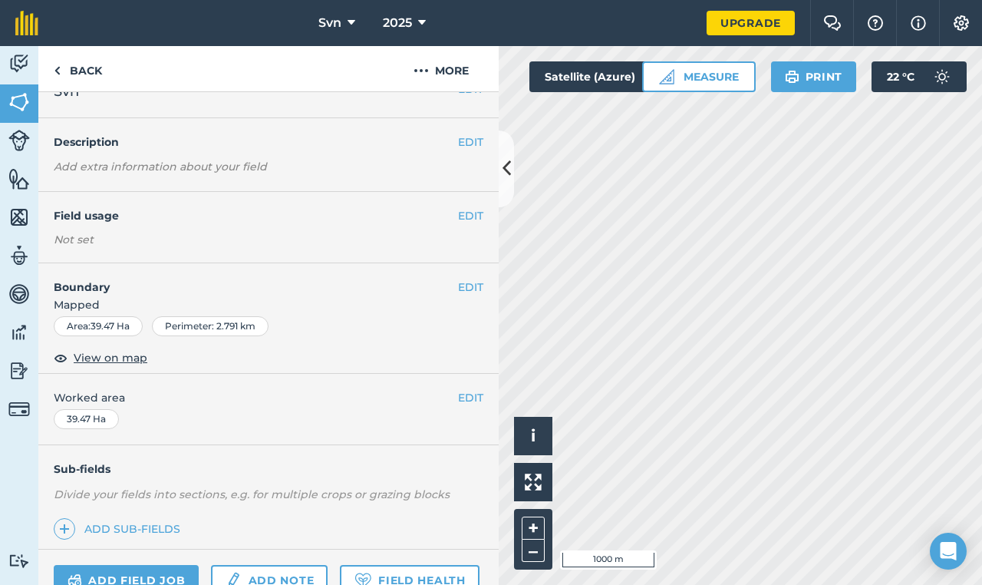
scroll to position [17, 0]
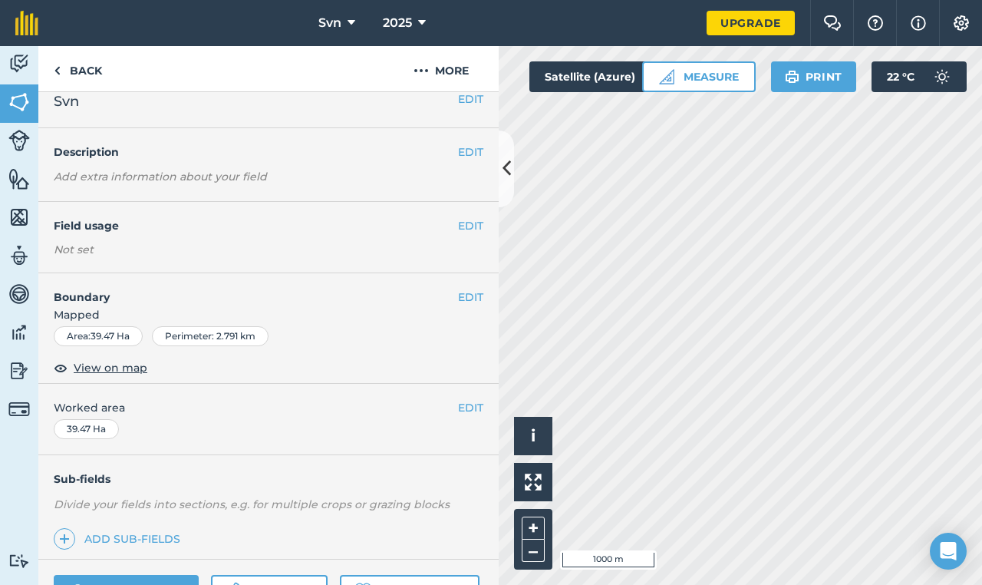
click at [458, 295] on button "EDIT" at bounding box center [470, 296] width 25 height 17
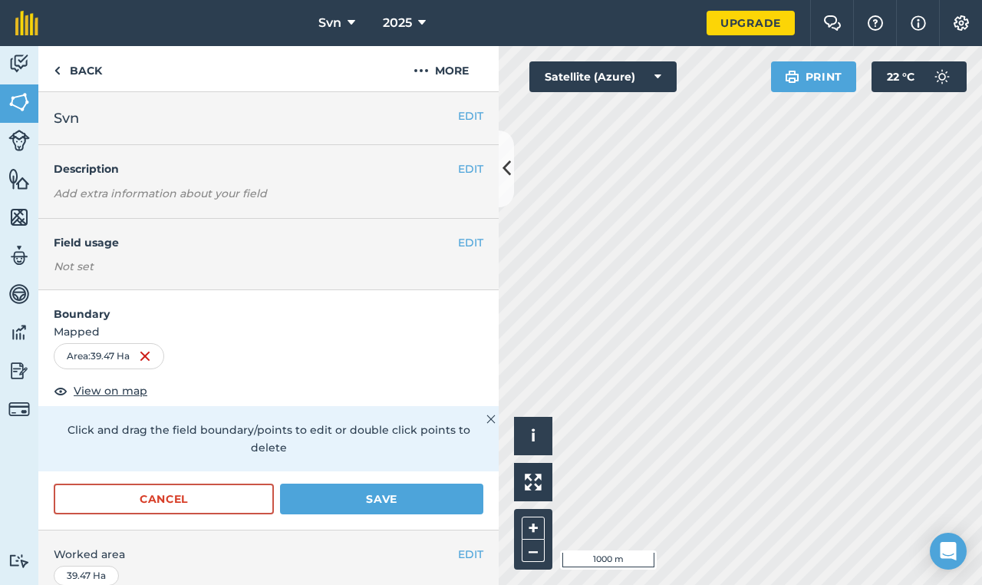
scroll to position [0, 0]
click at [453, 72] on button "More" at bounding box center [441, 68] width 115 height 45
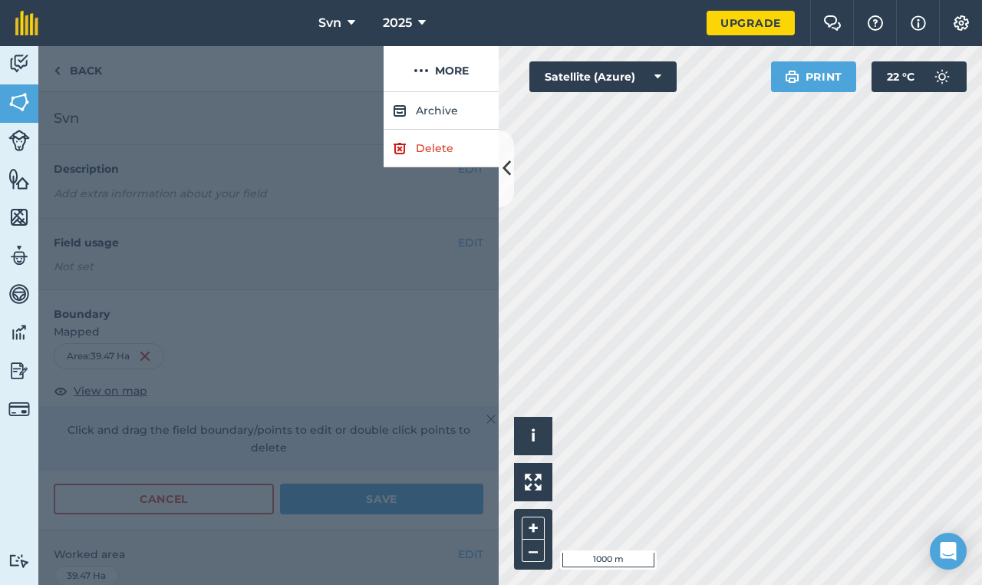
click at [439, 263] on div at bounding box center [268, 338] width 460 height 492
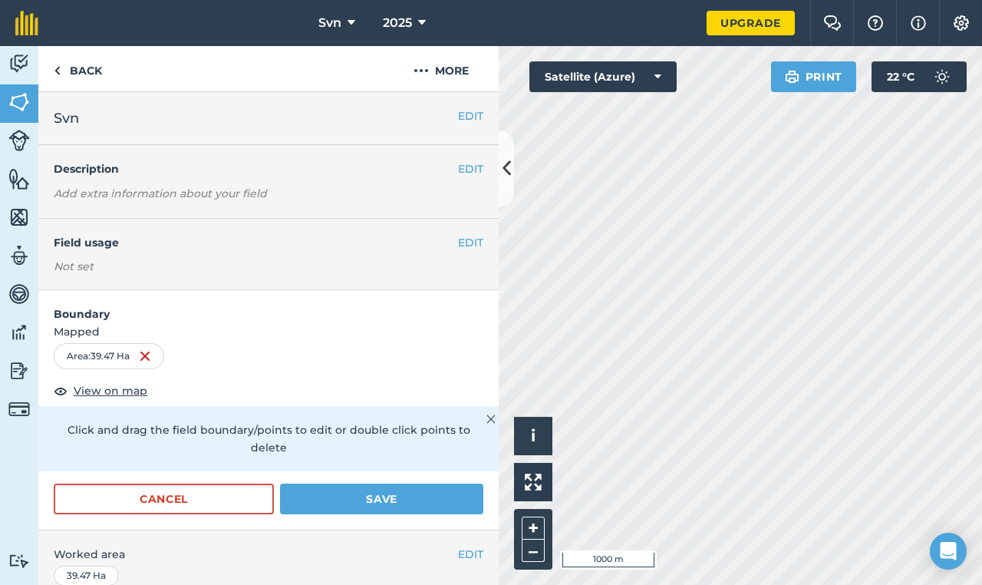
click at [459, 170] on button "EDIT" at bounding box center [470, 168] width 25 height 17
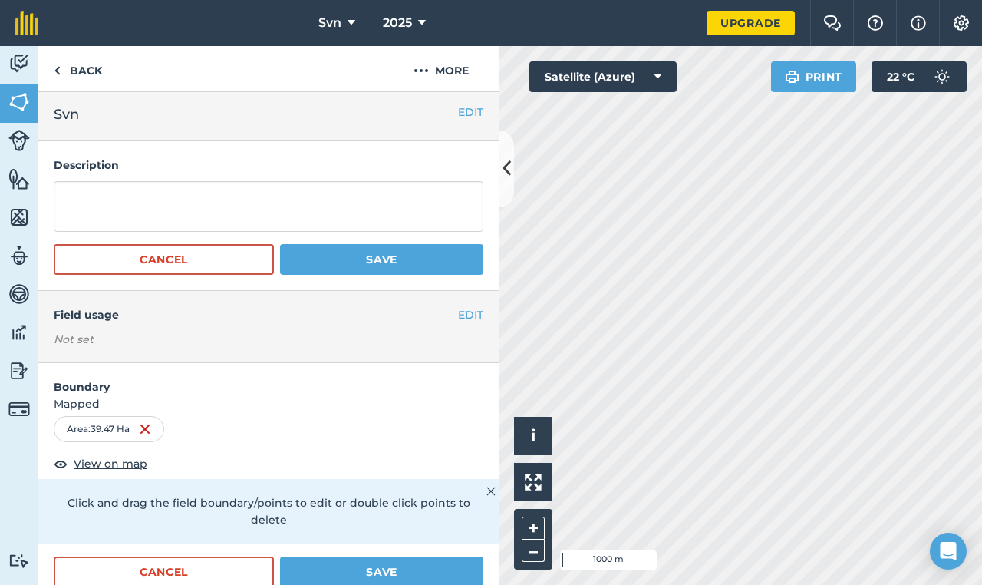
scroll to position [5, 0]
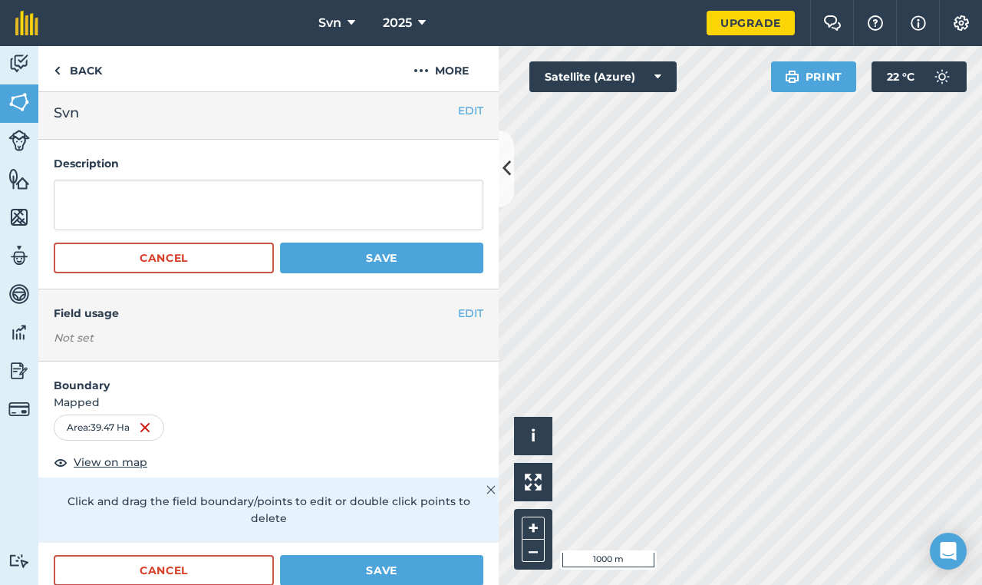
click at [458, 114] on button "EDIT" at bounding box center [470, 110] width 25 height 17
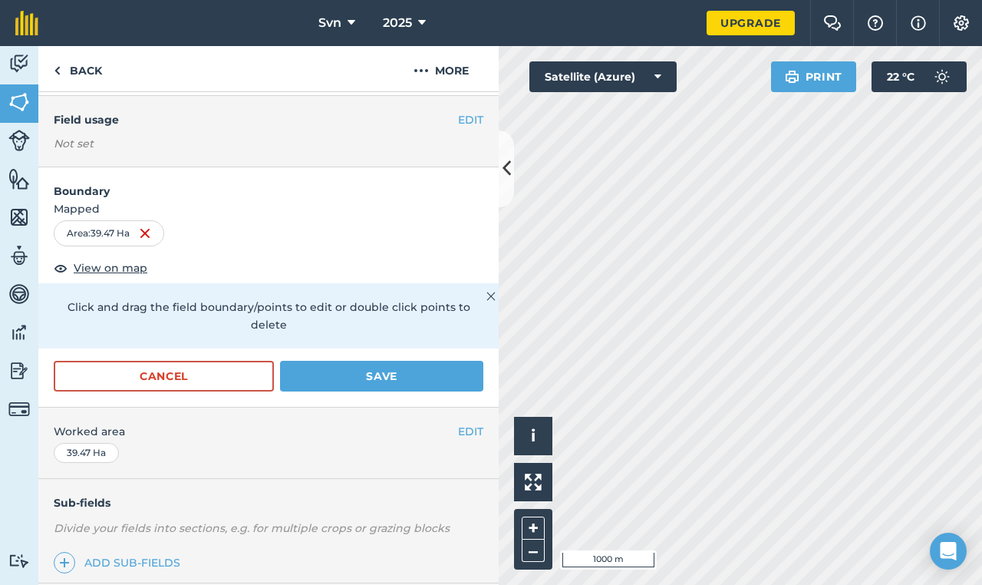
scroll to position [280, 0]
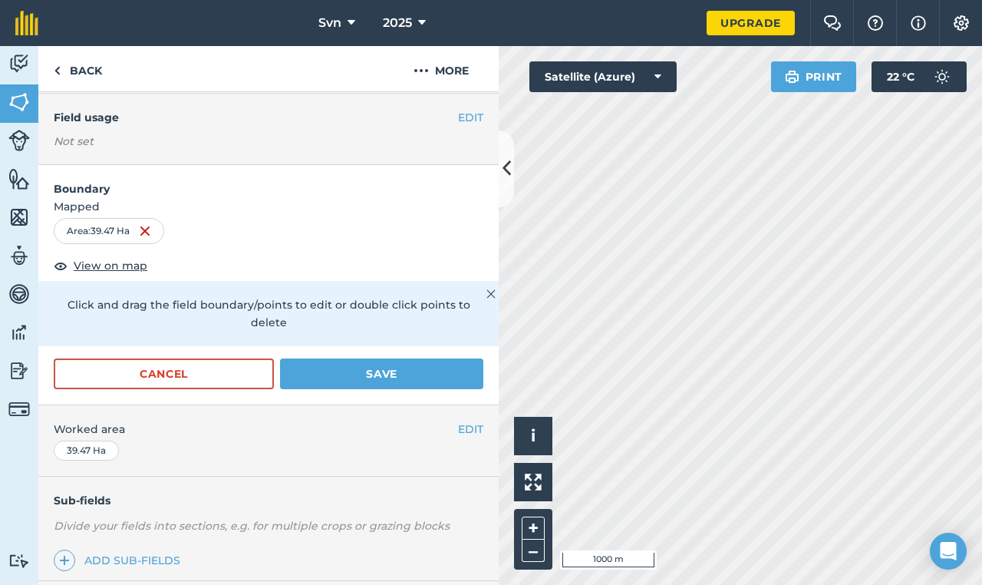
click at [321, 239] on div "Area : 39.47 Ha" at bounding box center [269, 231] width 430 height 26
click at [112, 268] on span "View on map" at bounding box center [111, 265] width 74 height 17
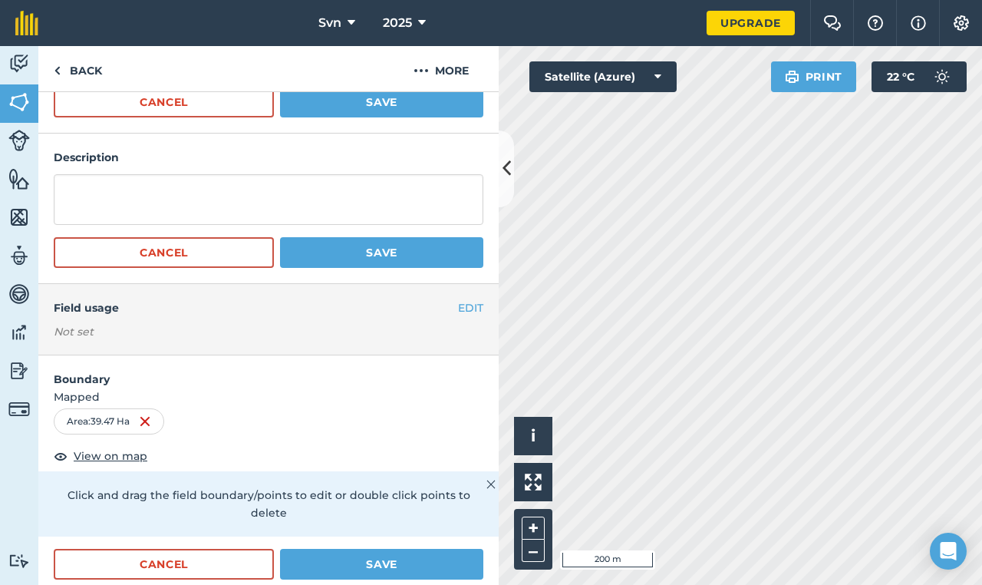
scroll to position [0, 0]
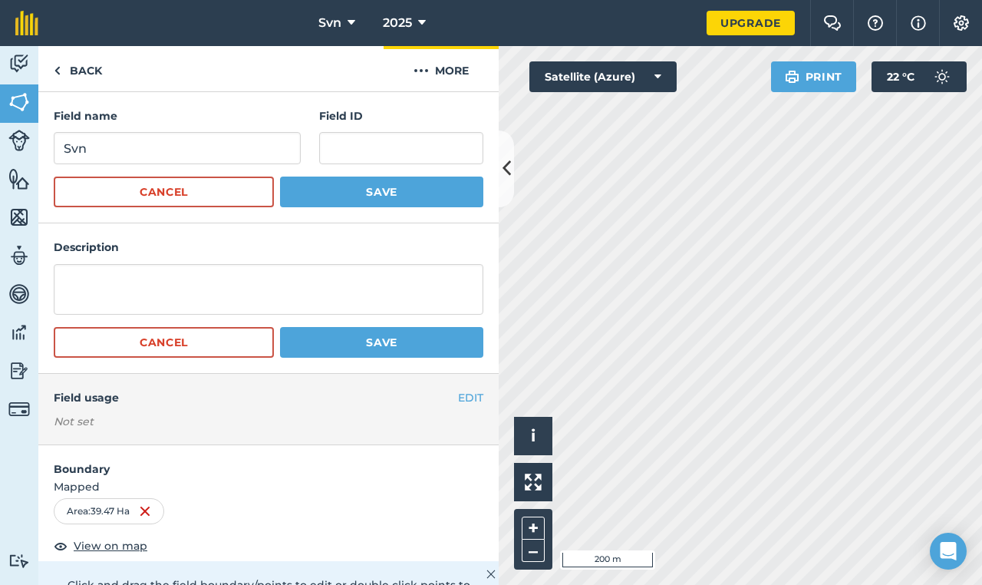
click at [443, 67] on button "More" at bounding box center [441, 68] width 115 height 45
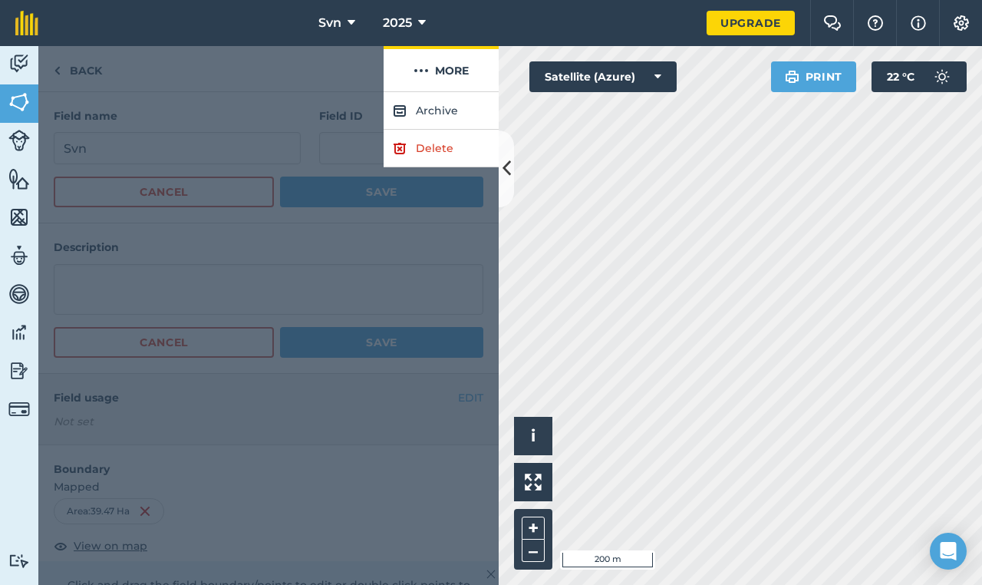
click at [443, 67] on button "More" at bounding box center [441, 68] width 115 height 45
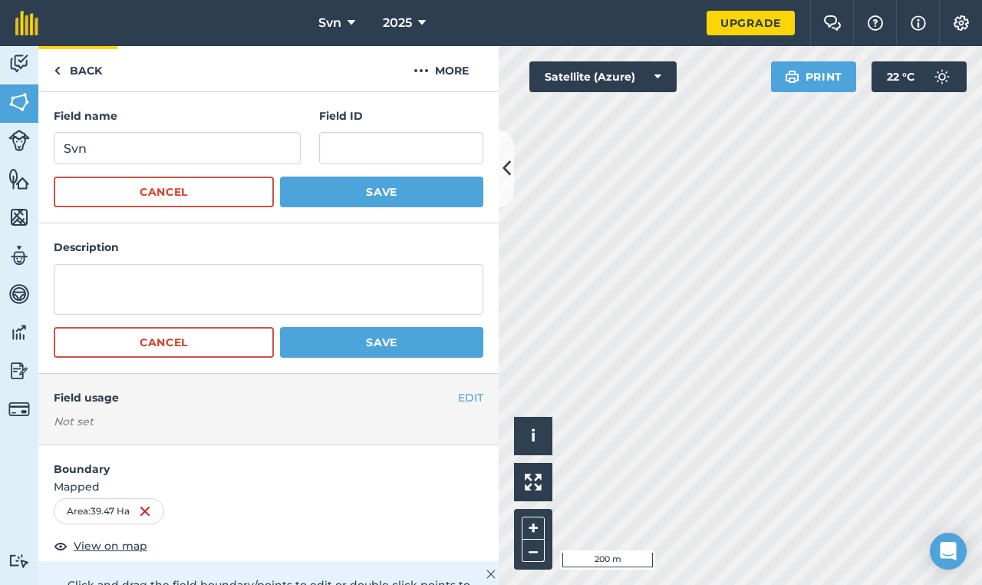
click at [73, 68] on link "Back" at bounding box center [77, 68] width 79 height 45
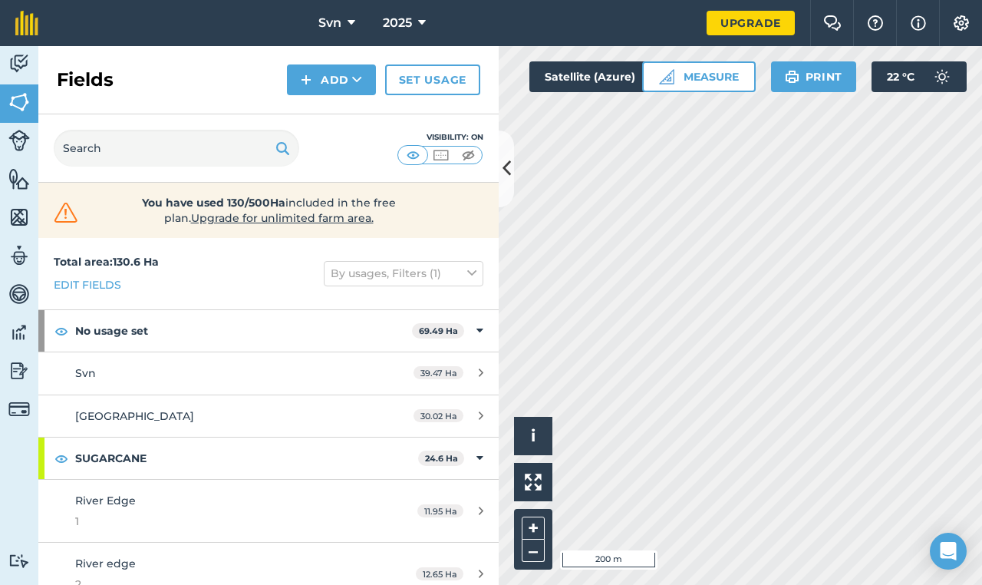
click at [965, 23] on img at bounding box center [961, 22] width 18 height 15
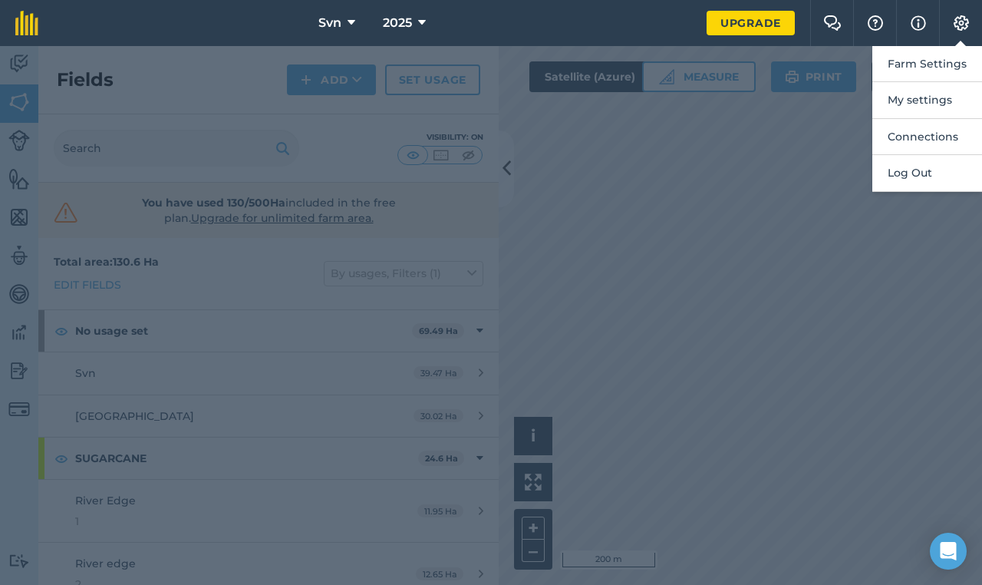
click at [802, 277] on div at bounding box center [491, 315] width 982 height 539
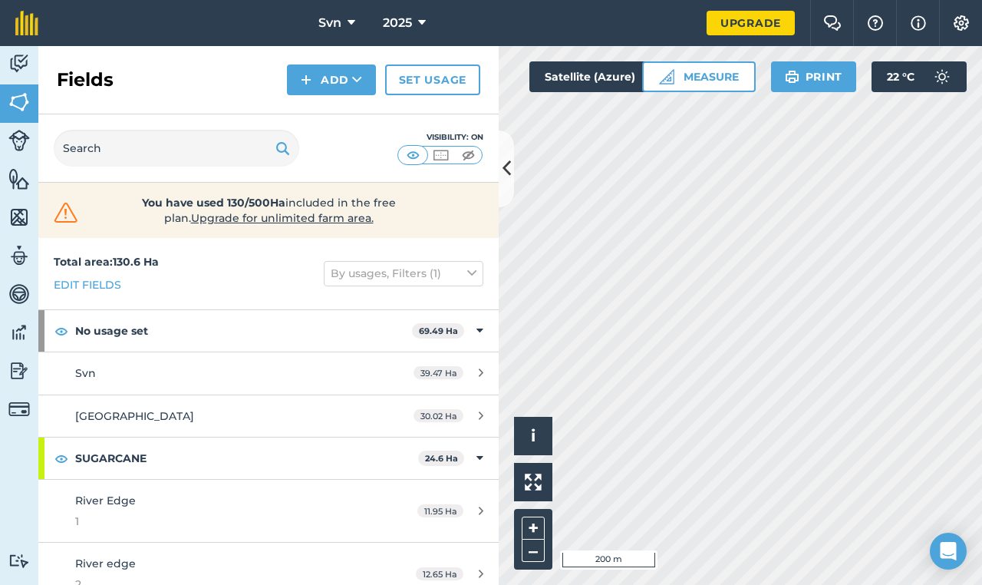
click at [467, 276] on icon at bounding box center [471, 273] width 9 height 17
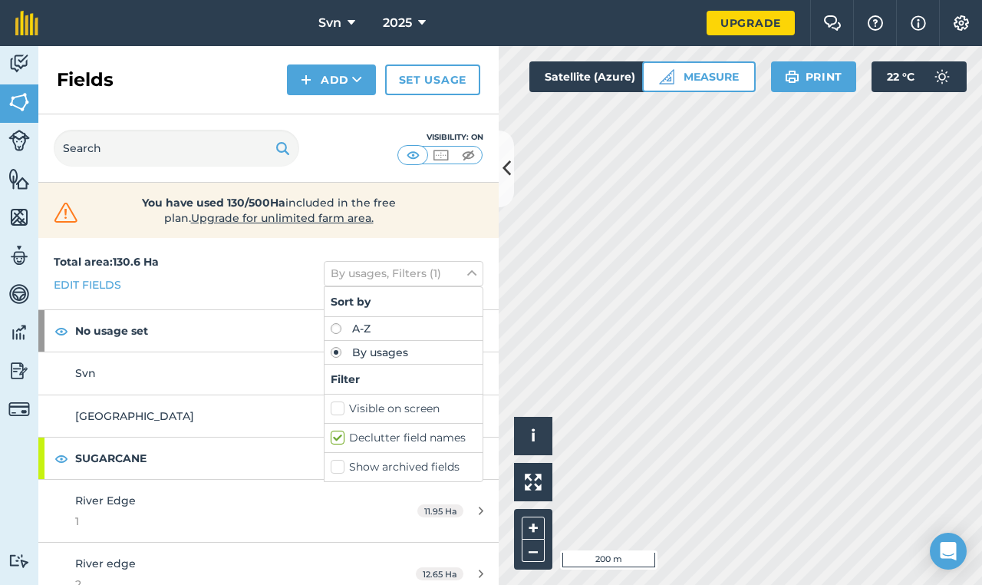
click at [467, 276] on icon at bounding box center [471, 273] width 9 height 17
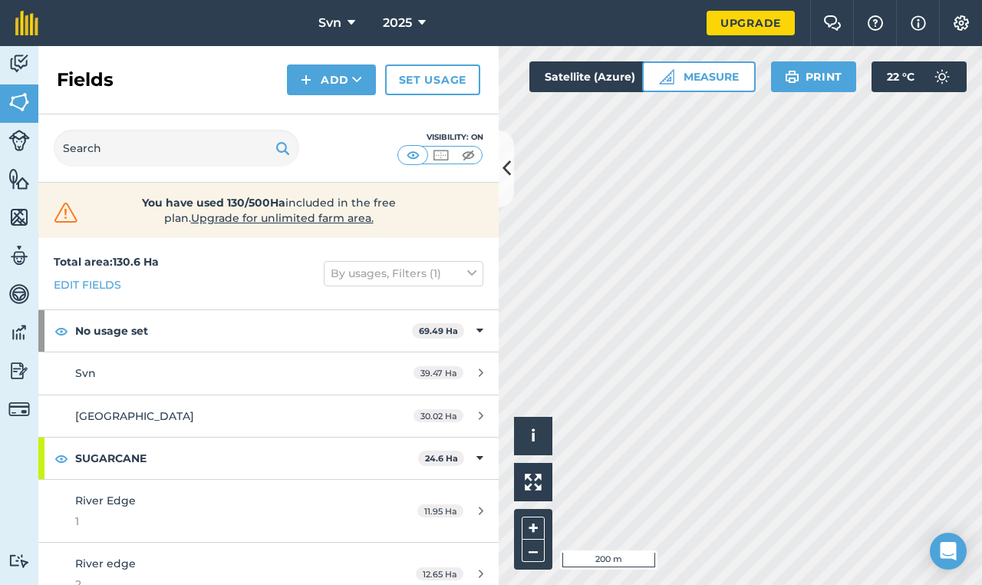
click at [419, 155] on img at bounding box center [413, 154] width 19 height 15
click at [445, 156] on img at bounding box center [440, 154] width 19 height 15
click at [470, 155] on img at bounding box center [468, 154] width 19 height 15
click at [442, 156] on img at bounding box center [440, 154] width 19 height 15
click at [407, 150] on img at bounding box center [413, 154] width 19 height 15
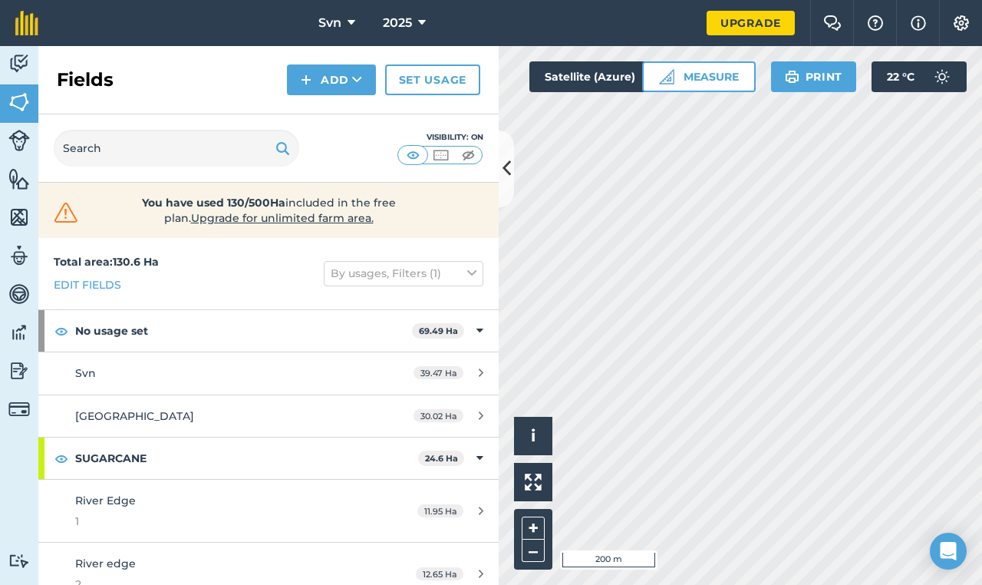
click at [443, 156] on img at bounding box center [440, 154] width 19 height 15
click at [504, 189] on button at bounding box center [506, 168] width 15 height 77
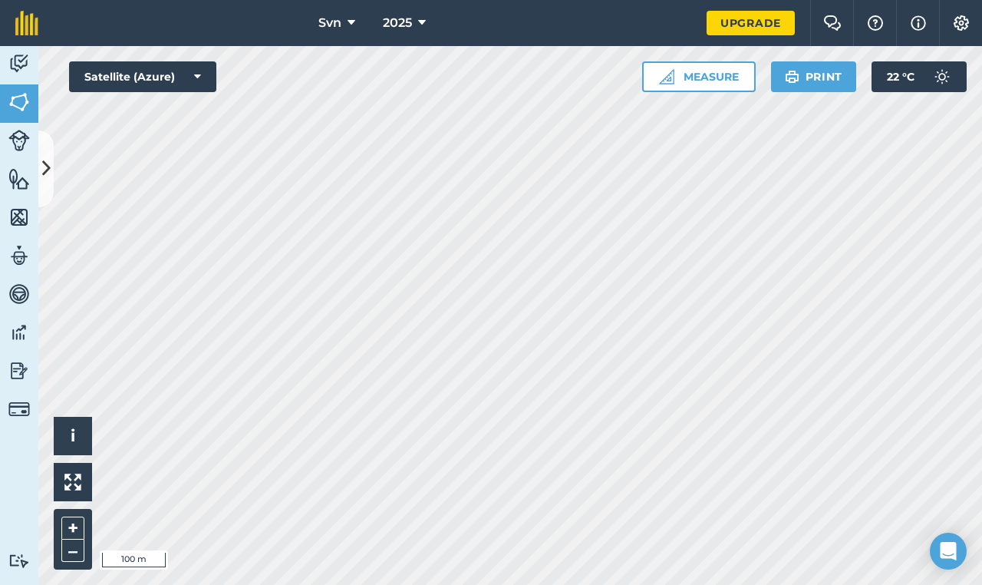
click at [717, 71] on button "Measure" at bounding box center [699, 76] width 114 height 31
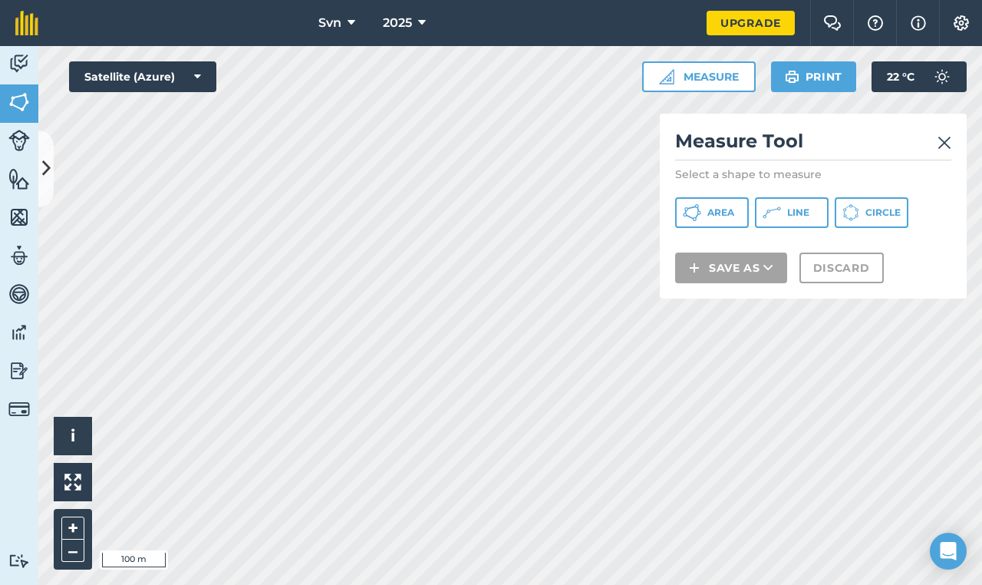
click at [715, 212] on span "Area" at bounding box center [720, 212] width 27 height 12
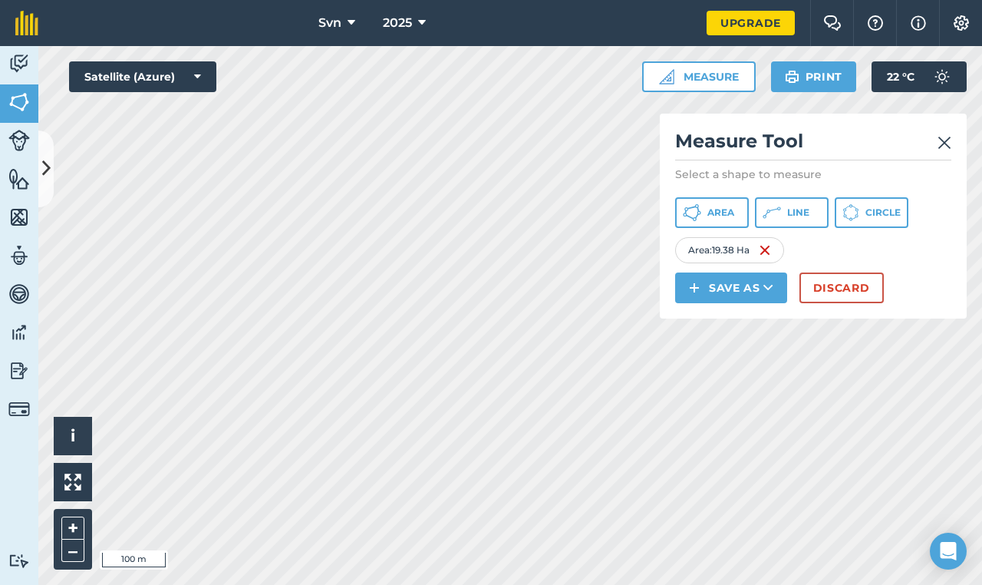
click at [949, 142] on img at bounding box center [944, 142] width 14 height 18
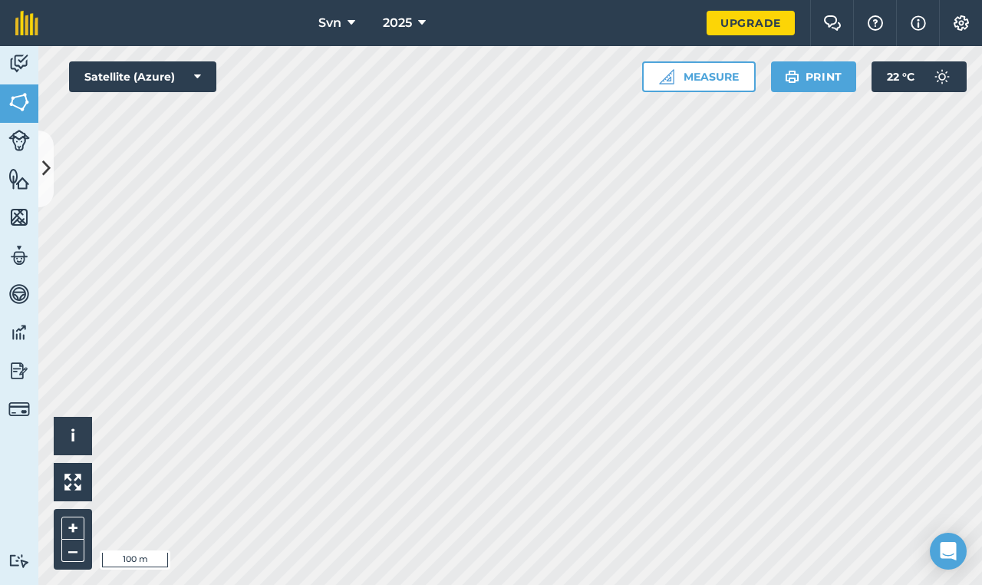
click at [50, 170] on icon at bounding box center [46, 168] width 8 height 27
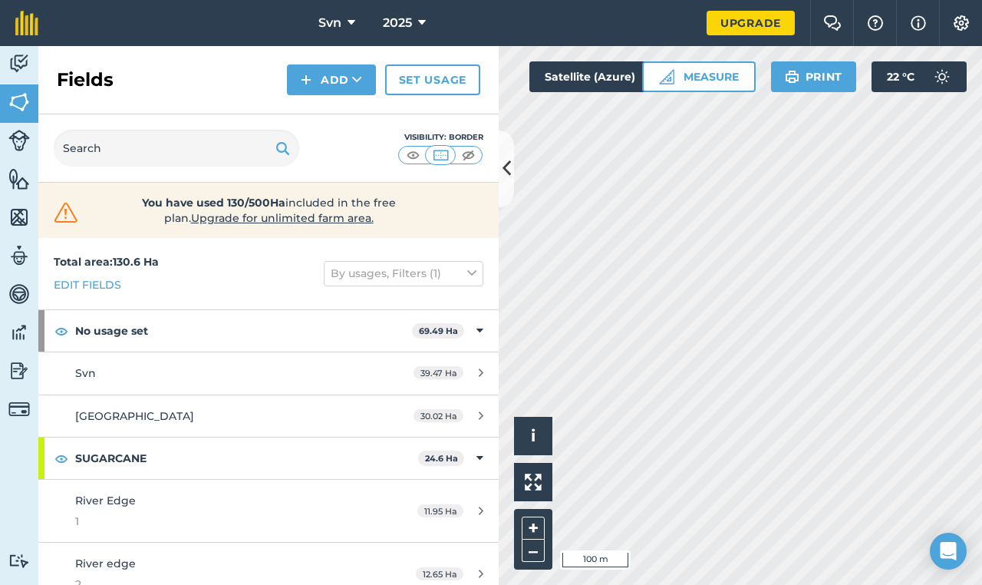
click at [439, 155] on img at bounding box center [440, 154] width 19 height 15
click at [413, 157] on img at bounding box center [413, 154] width 19 height 15
click at [511, 179] on button at bounding box center [506, 168] width 15 height 77
